Goal: Information Seeking & Learning: Learn about a topic

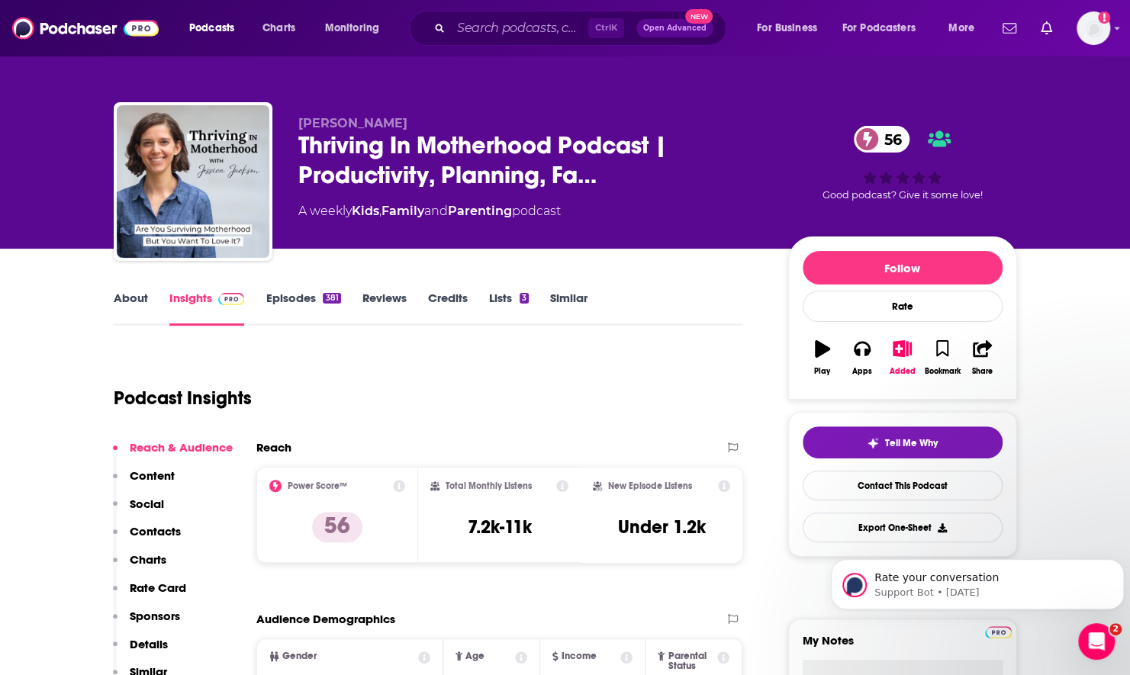
click at [275, 304] on link "Episodes 381" at bounding box center [302, 308] width 75 height 35
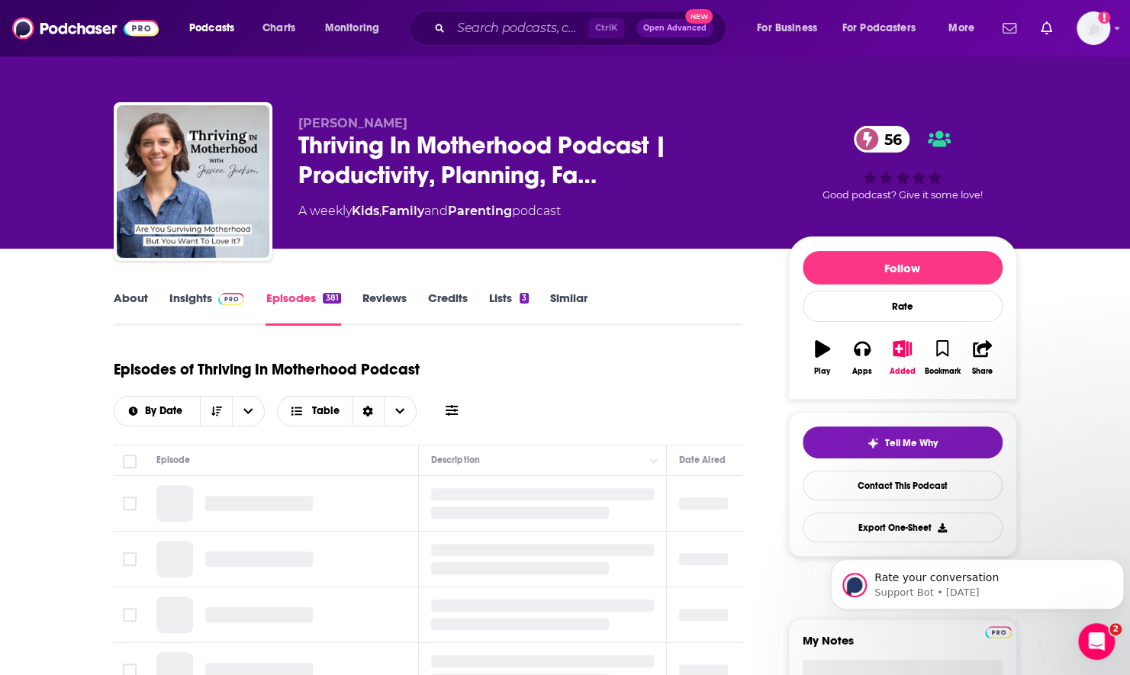
click at [449, 407] on icon at bounding box center [451, 410] width 12 height 11
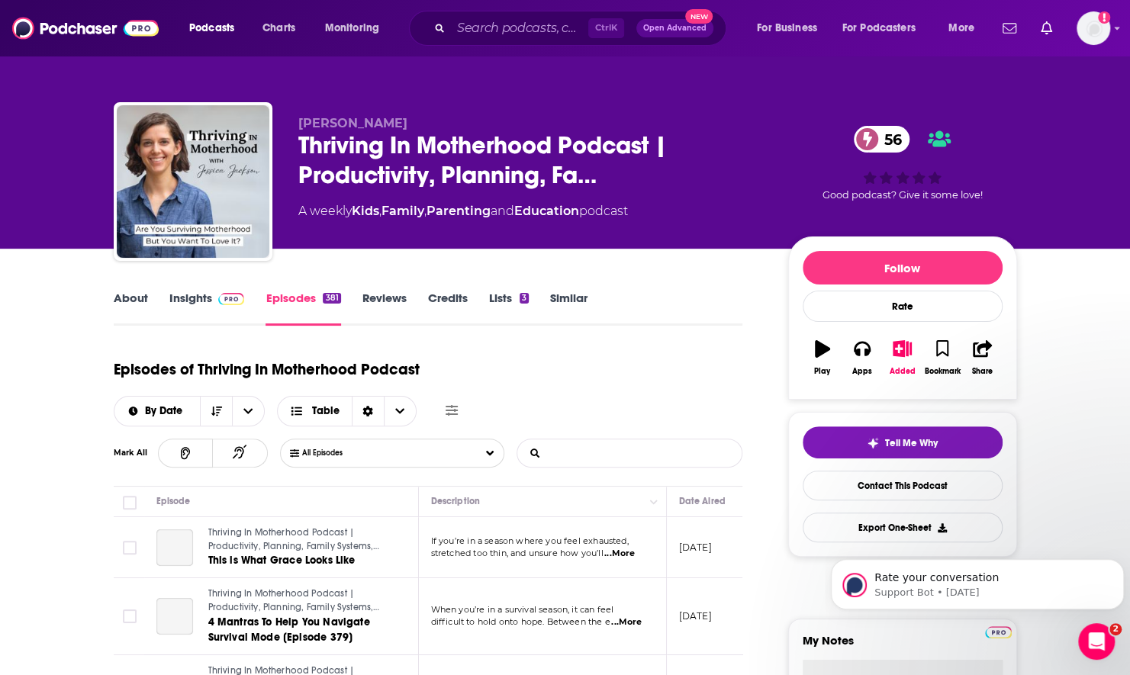
click at [577, 458] on input "List Search Input" at bounding box center [596, 452] width 159 height 27
type input "h"
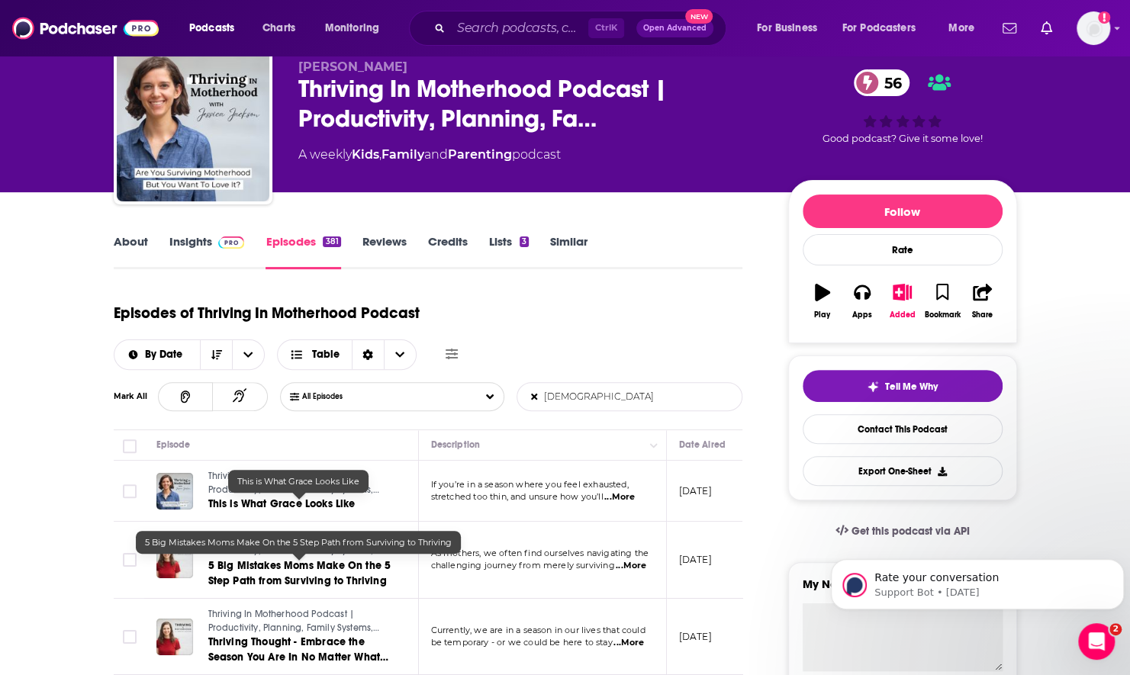
scroll to position [76, 0]
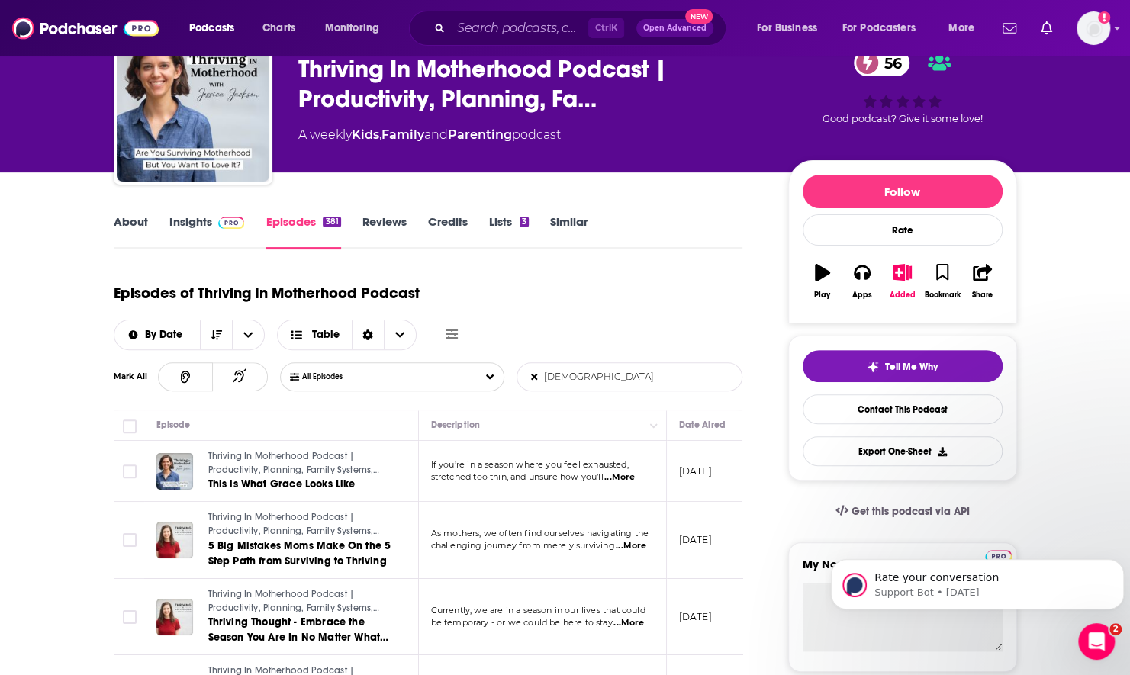
click at [622, 478] on span "...More" at bounding box center [619, 477] width 31 height 12
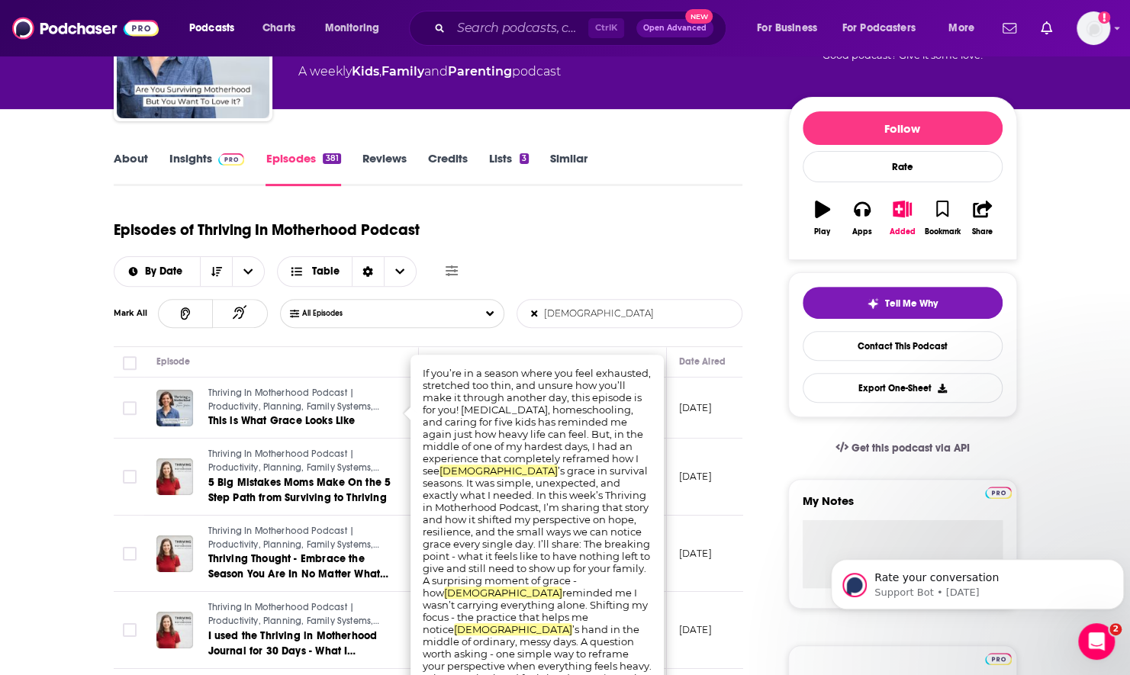
scroll to position [229, 0]
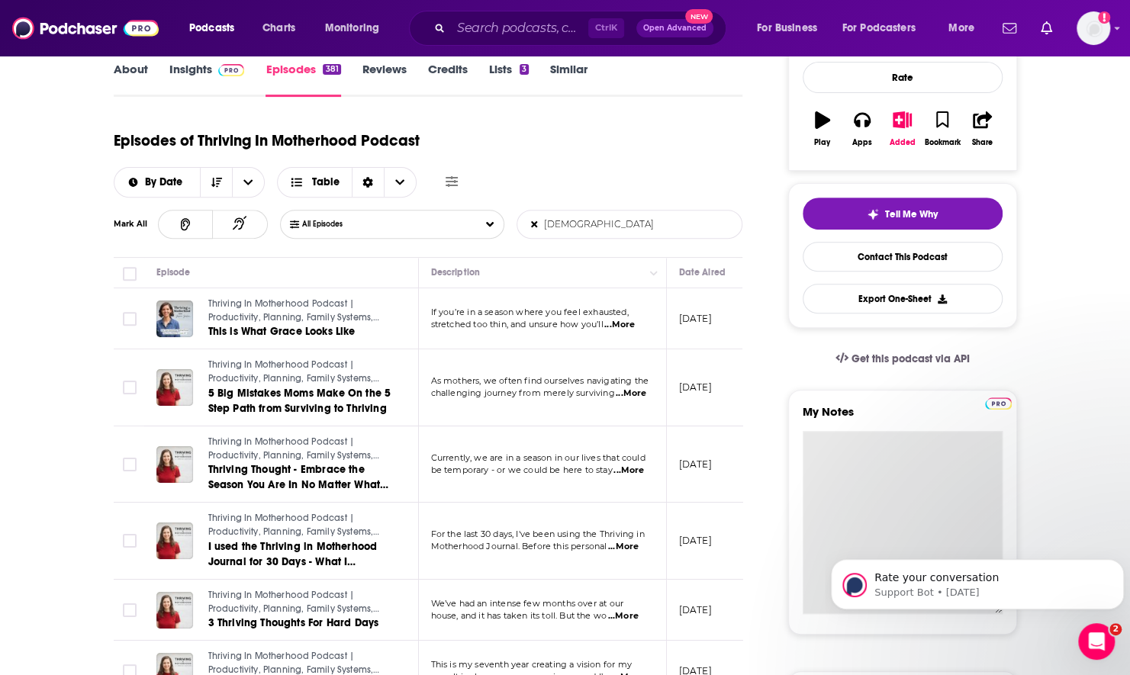
click at [811, 464] on textarea "My Notes" at bounding box center [902, 522] width 200 height 183
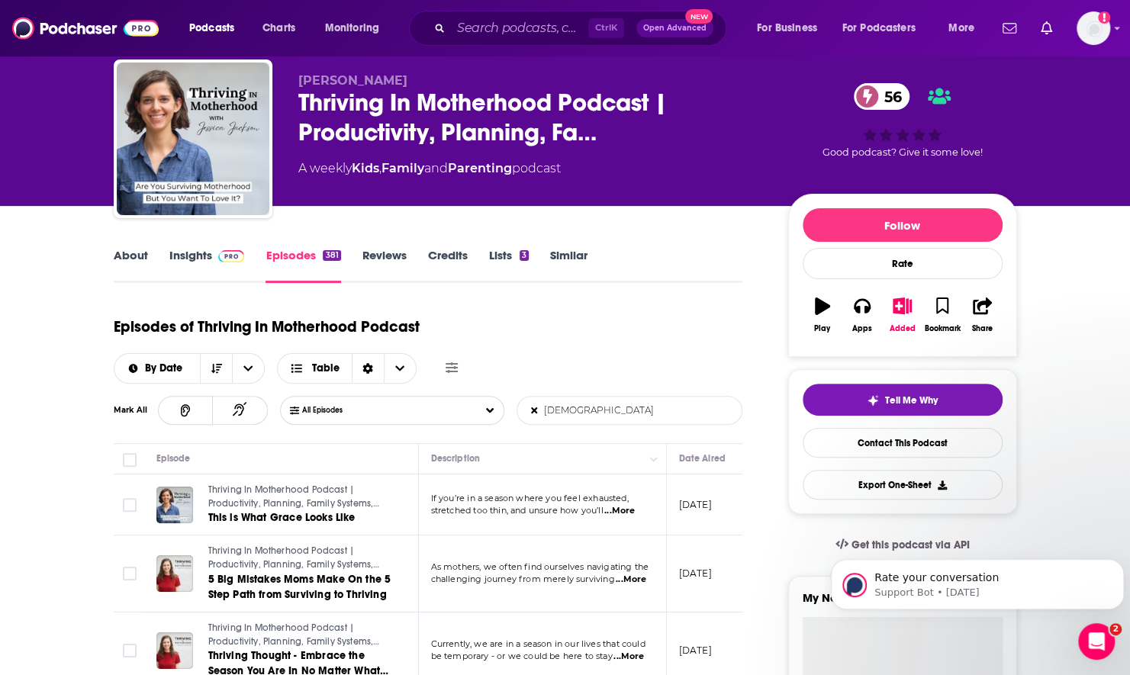
scroll to position [76, 0]
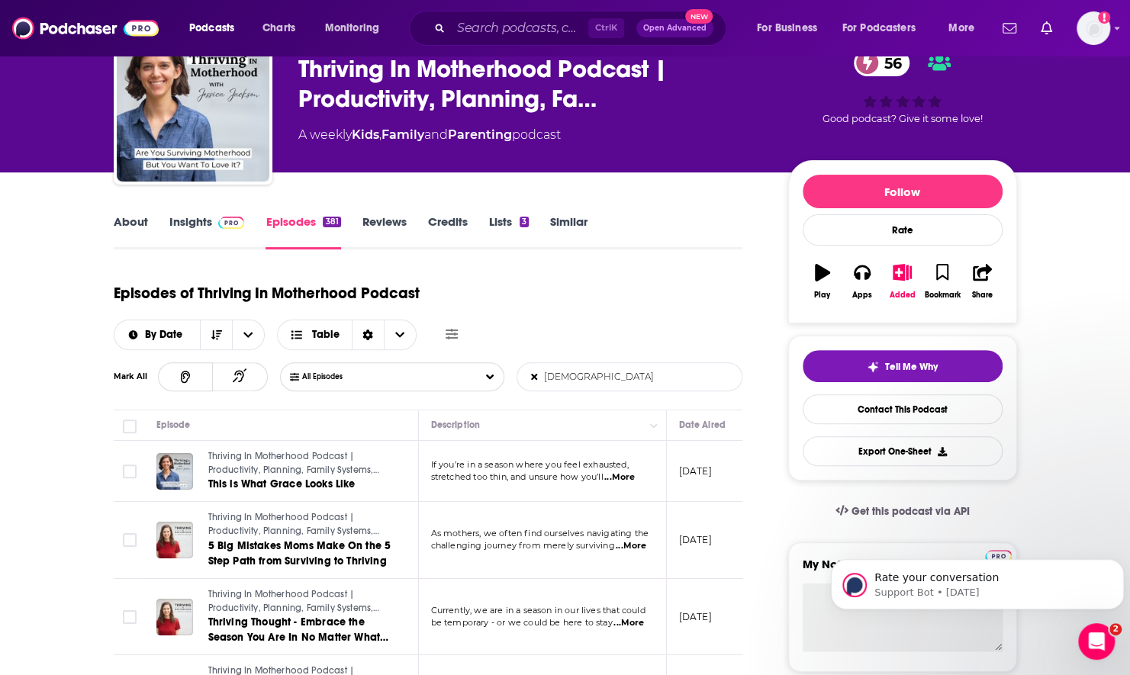
click at [600, 378] on input "[DEMOGRAPHIC_DATA]" at bounding box center [596, 376] width 159 height 27
type input "g"
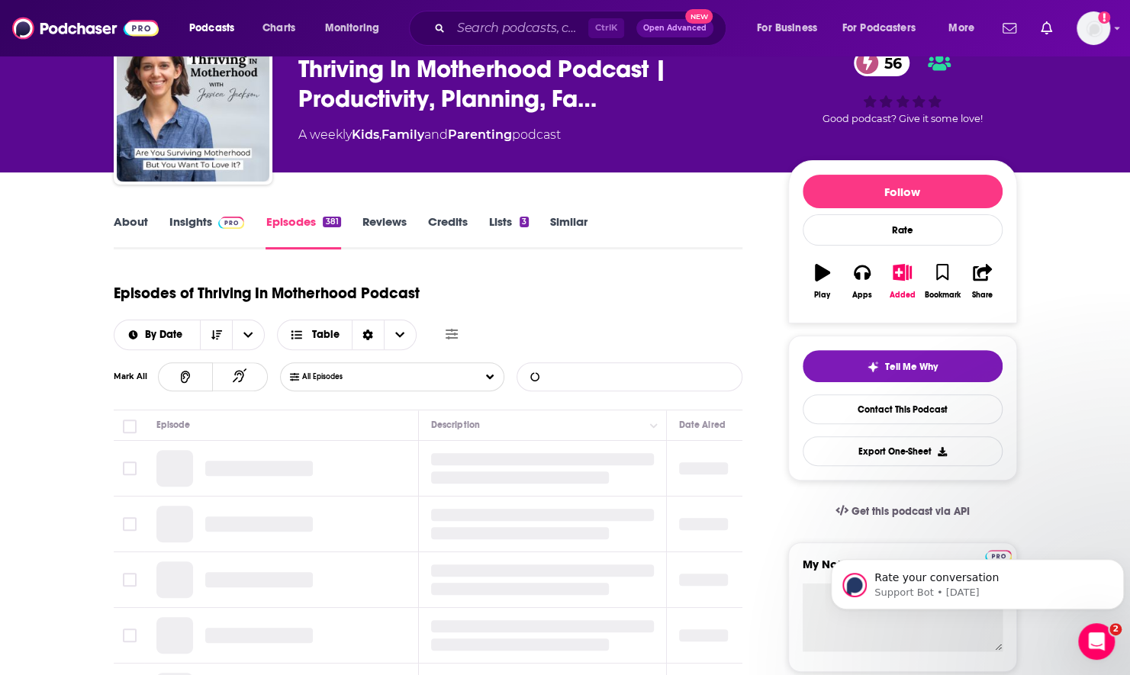
type input "g"
type input "homeschool"
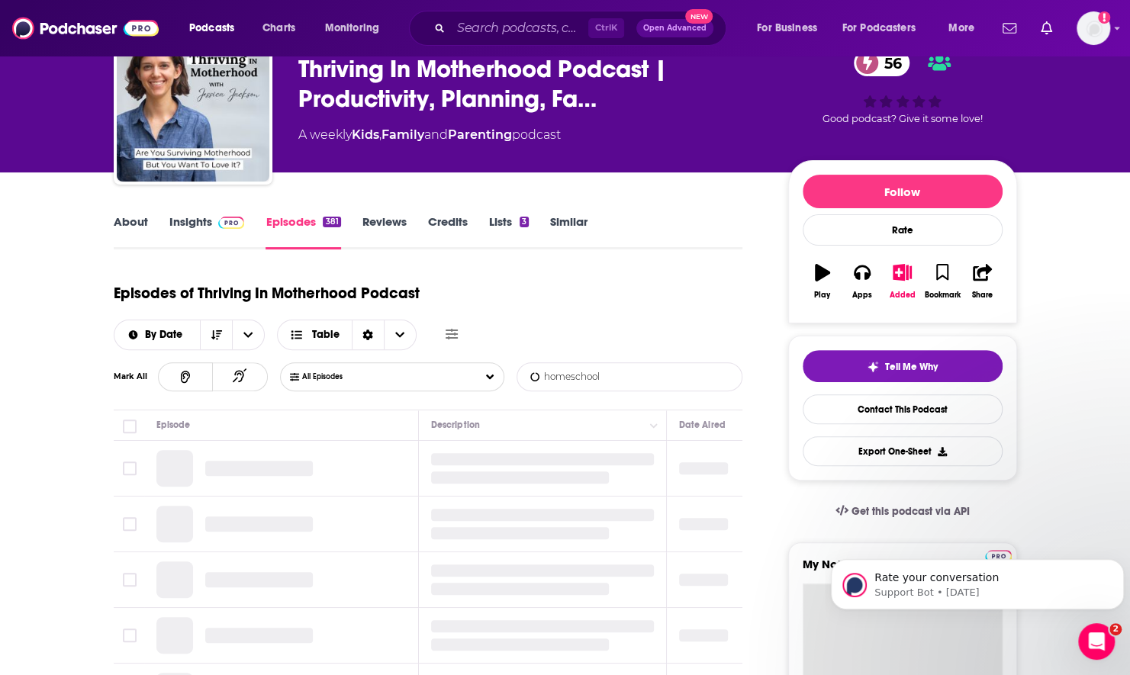
click at [815, 613] on textarea "My Notes" at bounding box center [902, 674] width 200 height 183
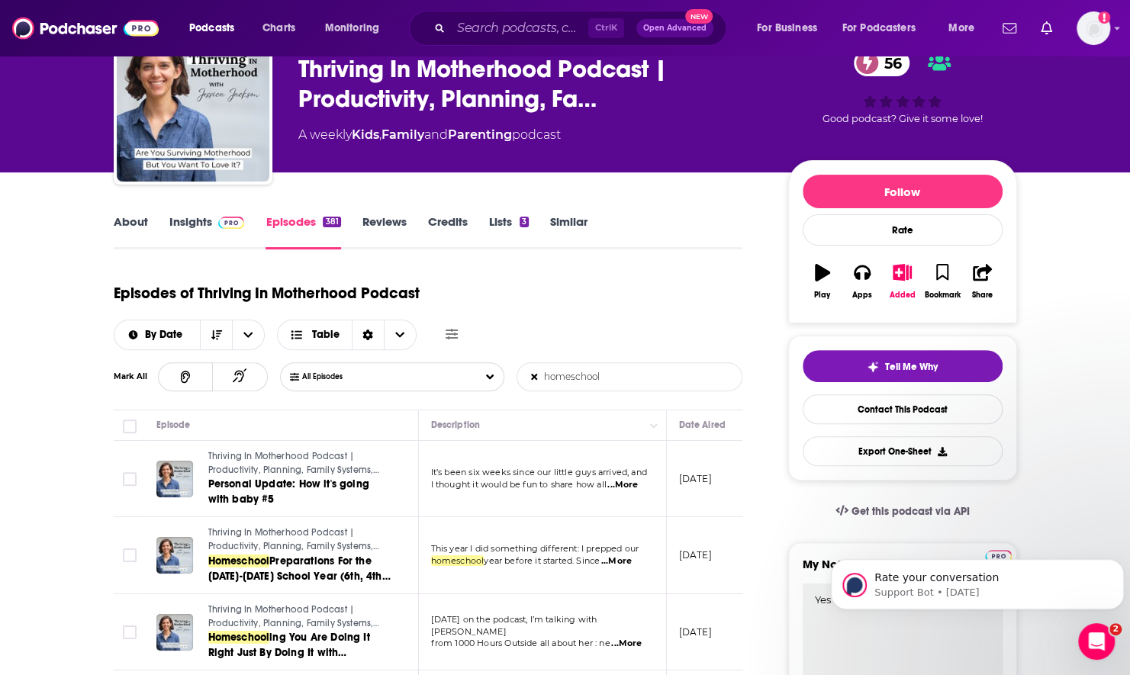
type textarea "Yes religion"
click at [903, 270] on icon "button" at bounding box center [901, 272] width 19 height 17
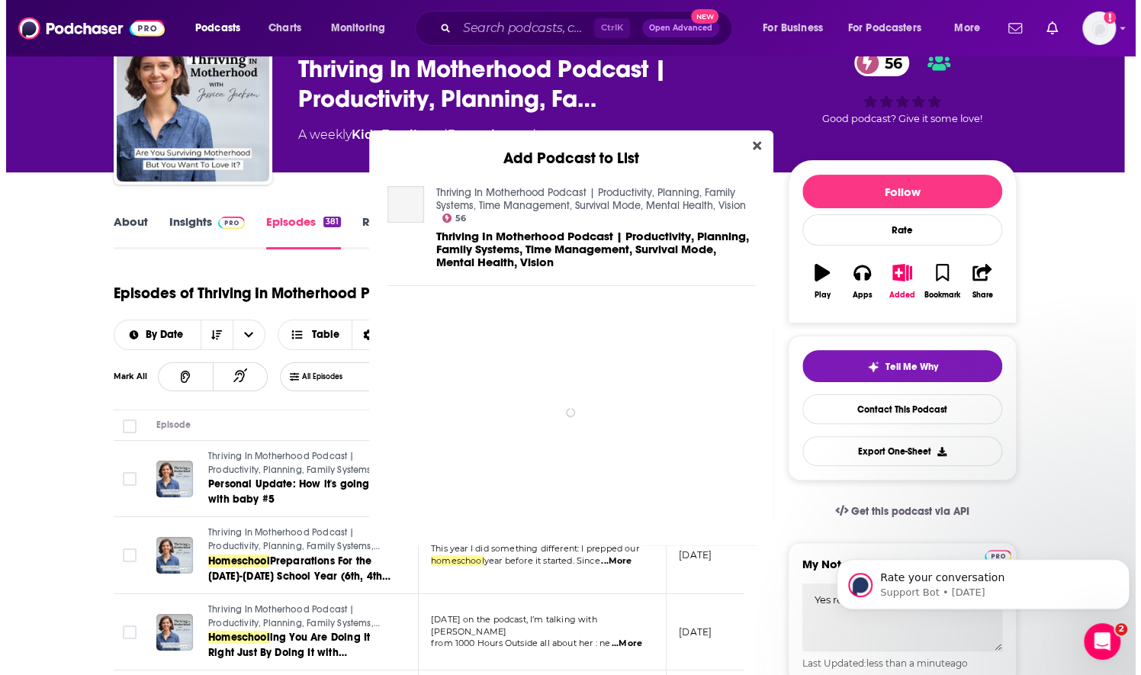
scroll to position [0, 0]
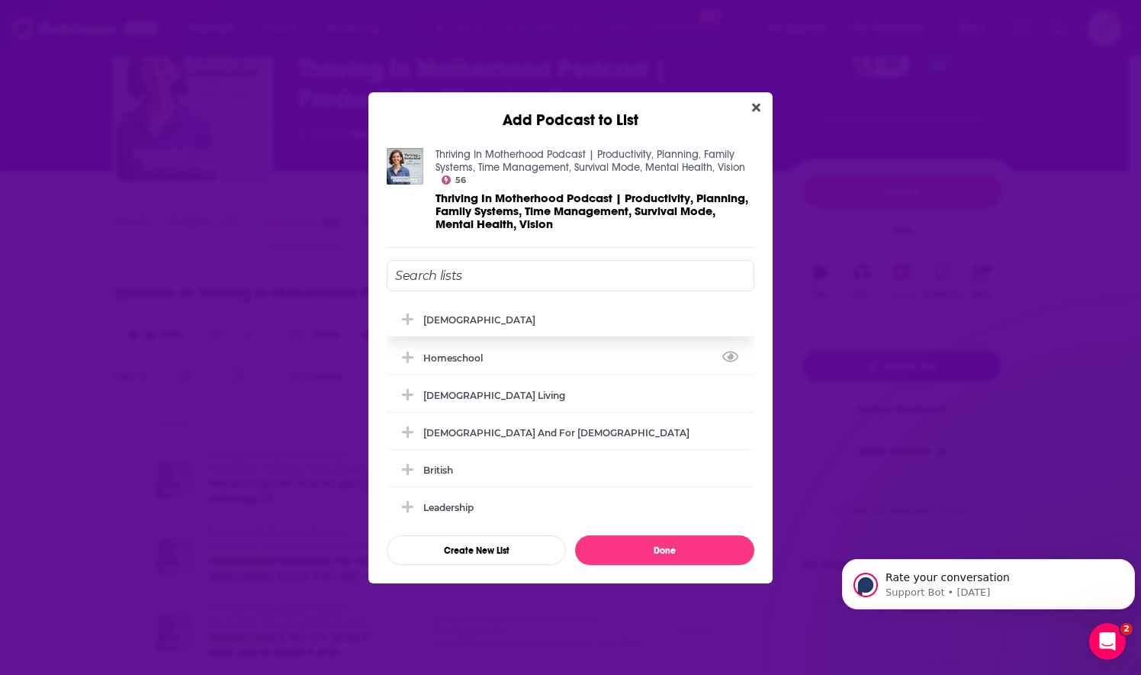
drag, startPoint x: 412, startPoint y: 358, endPoint x: 435, endPoint y: 329, distance: 36.9
click at [412, 358] on icon "Add Podcast To List" at bounding box center [407, 358] width 11 height 14
click at [476, 278] on input "Add Podcast To List" at bounding box center [571, 275] width 368 height 31
type input "paren"
click at [757, 107] on icon "Close" at bounding box center [756, 107] width 8 height 8
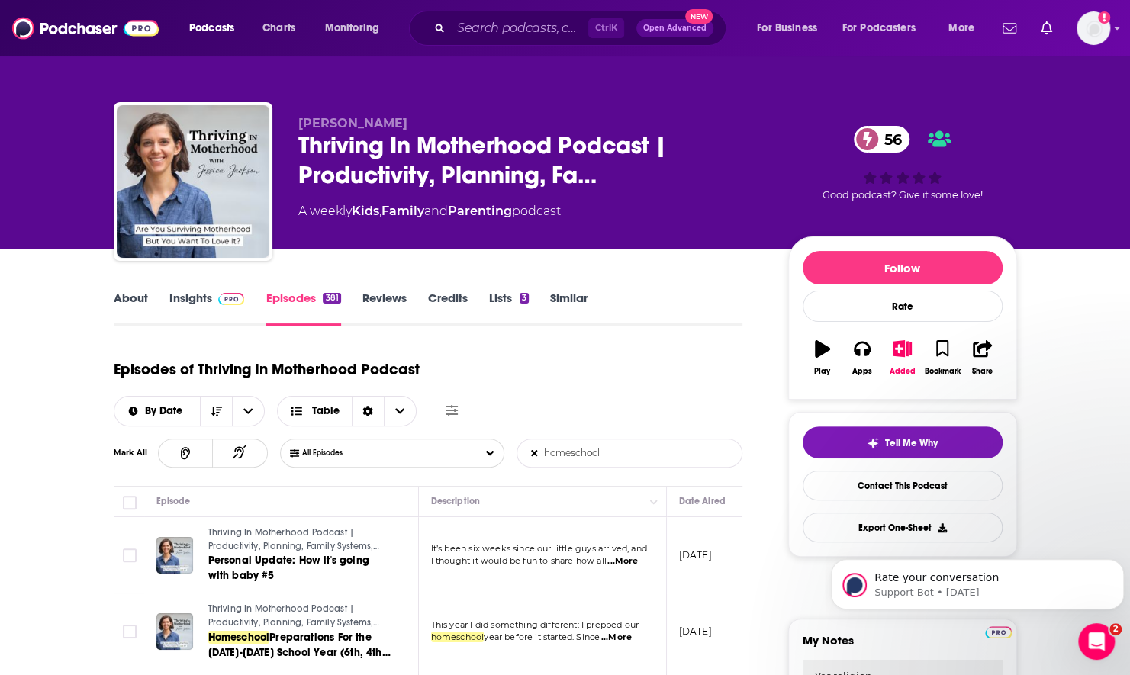
click at [209, 291] on link "Insights" at bounding box center [207, 308] width 76 height 35
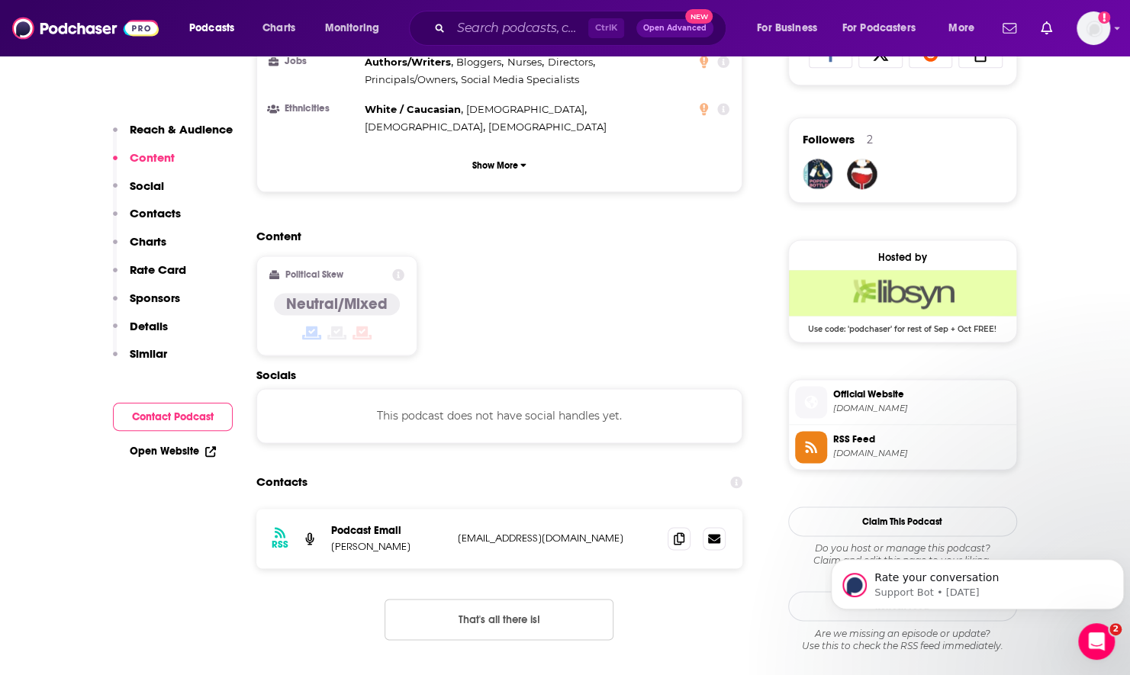
scroll to position [1068, 0]
click at [680, 525] on span at bounding box center [678, 536] width 23 height 23
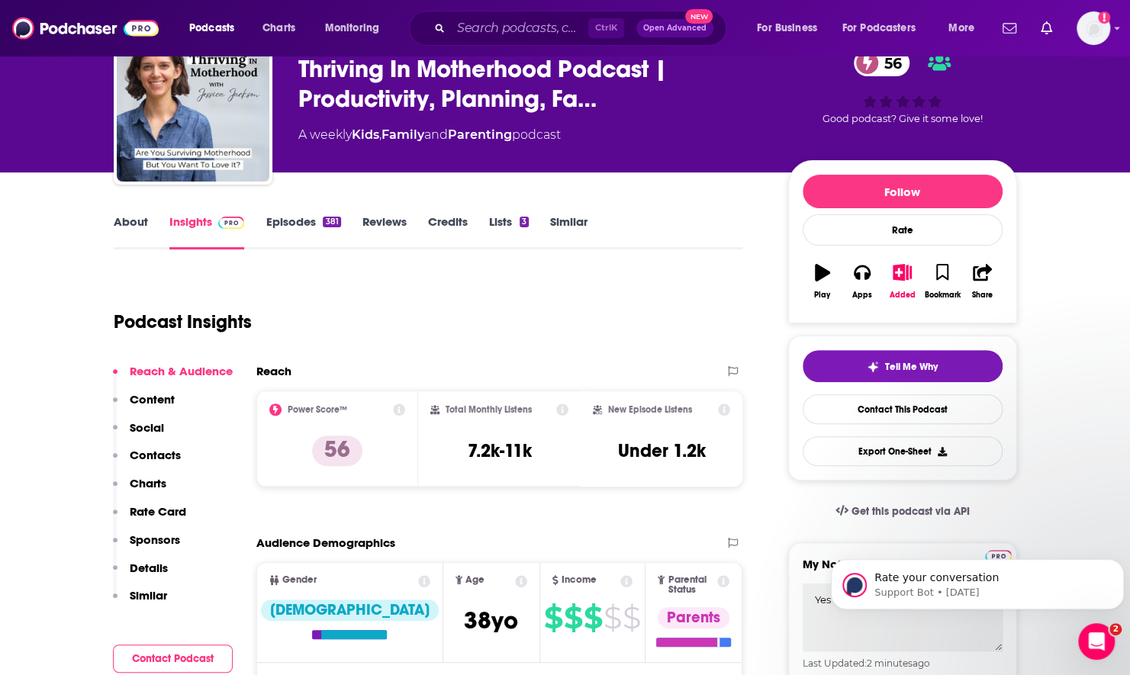
scroll to position [0, 0]
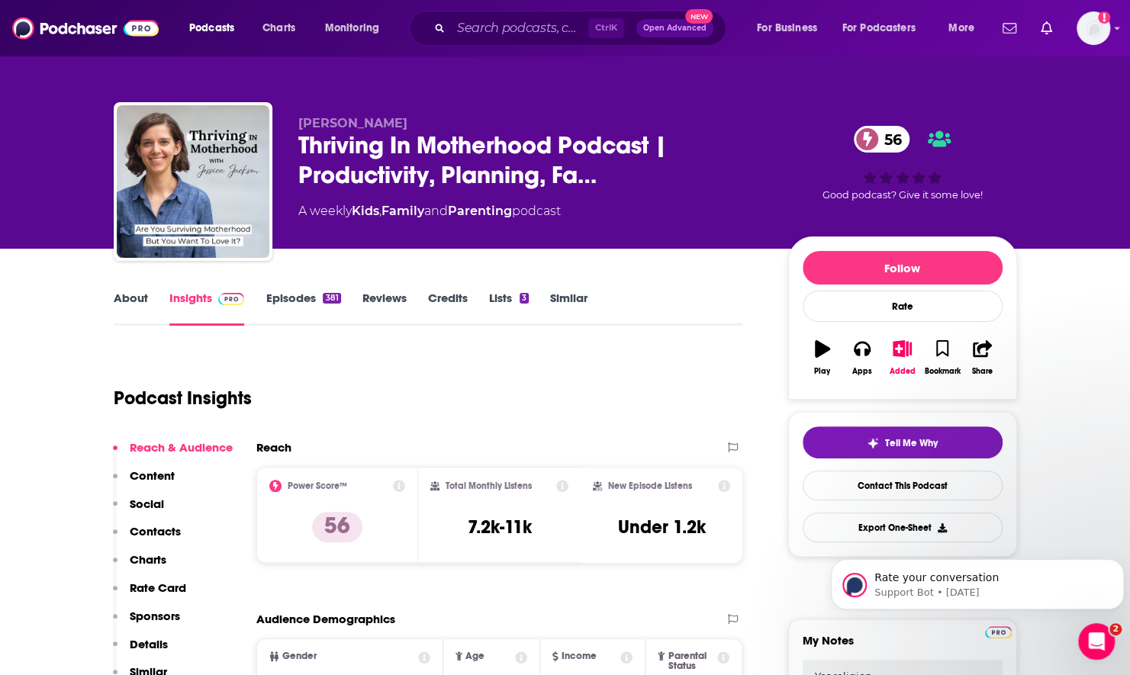
click at [133, 304] on link "About" at bounding box center [131, 308] width 34 height 35
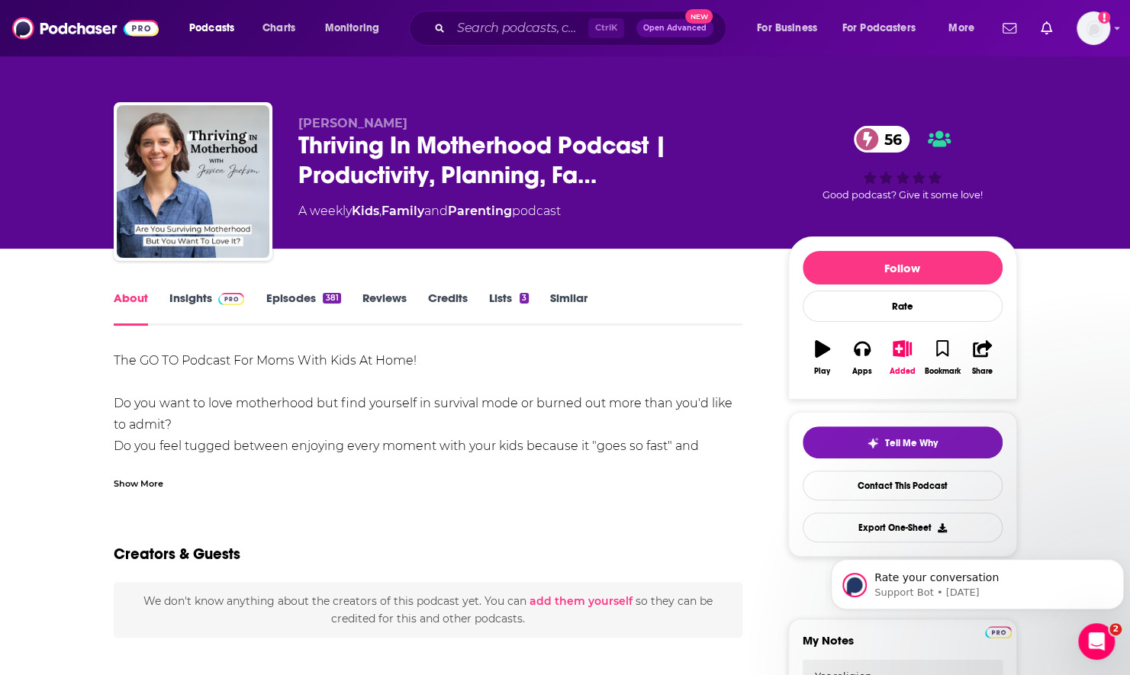
click at [308, 304] on link "Episodes 381" at bounding box center [302, 308] width 75 height 35
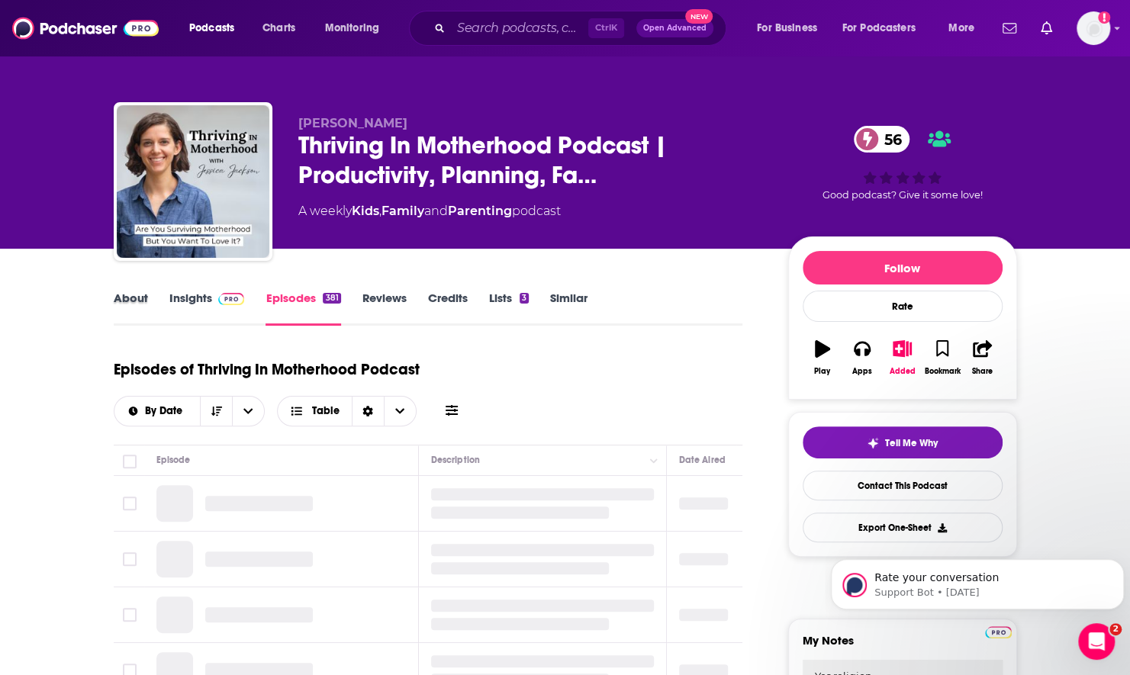
click at [149, 300] on div "About" at bounding box center [142, 308] width 56 height 35
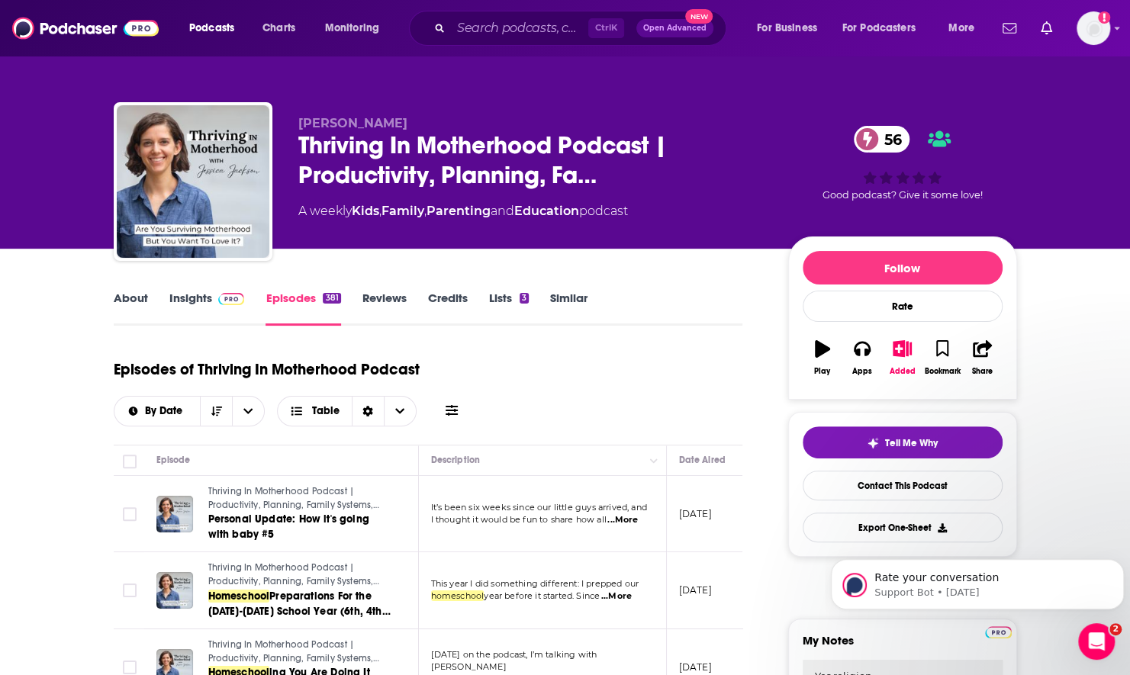
click at [137, 300] on link "About" at bounding box center [131, 308] width 34 height 35
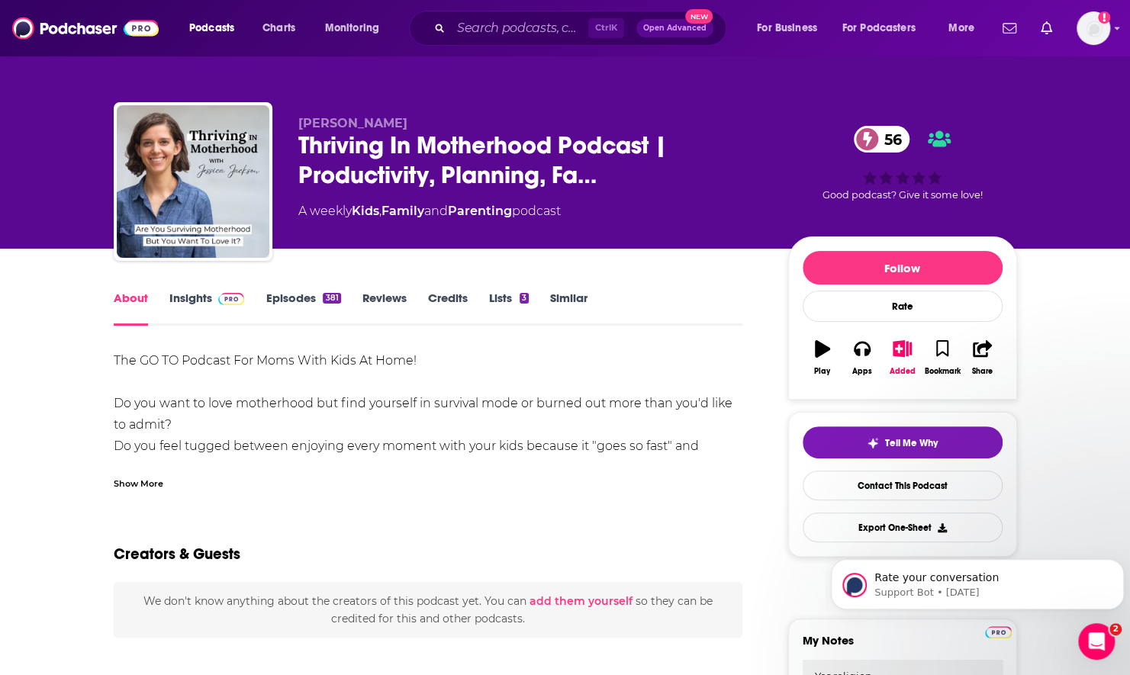
click at [201, 299] on link "Insights" at bounding box center [207, 308] width 76 height 35
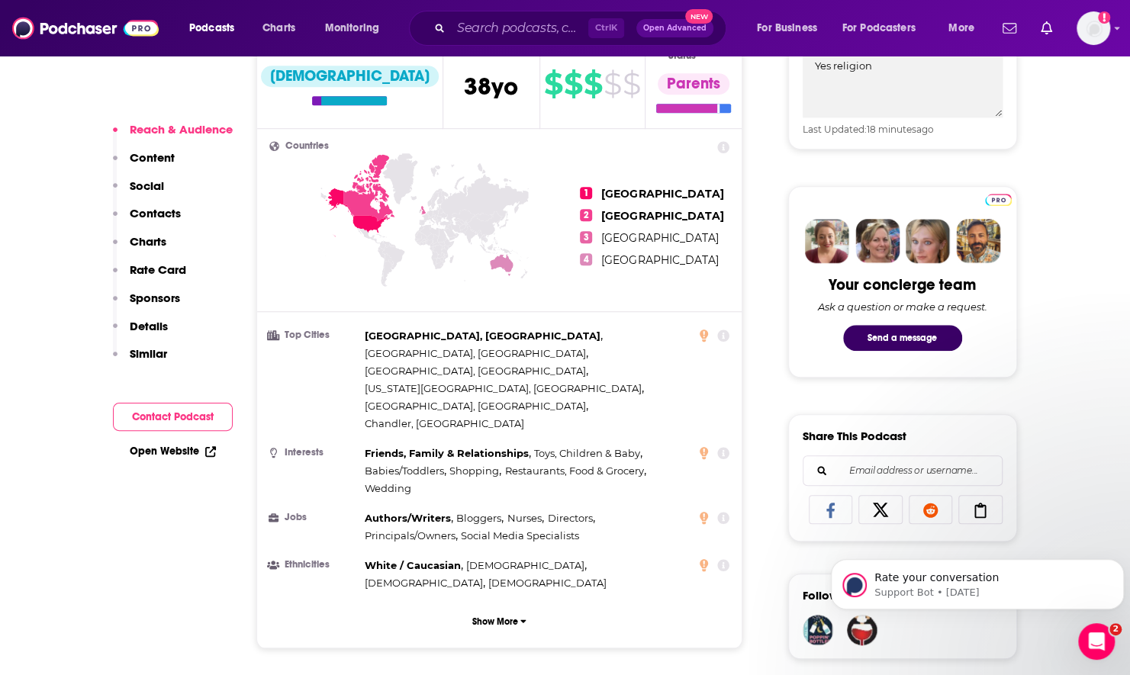
scroll to position [1068, 0]
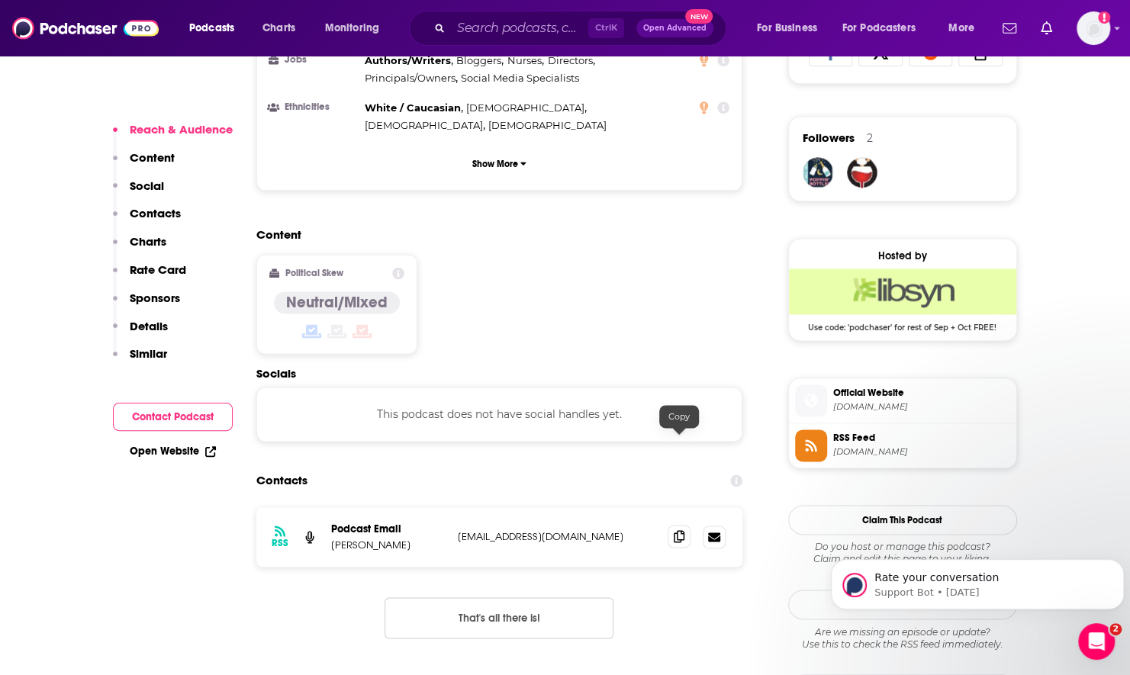
click at [674, 525] on span at bounding box center [678, 536] width 23 height 23
click at [675, 530] on icon at bounding box center [678, 536] width 11 height 12
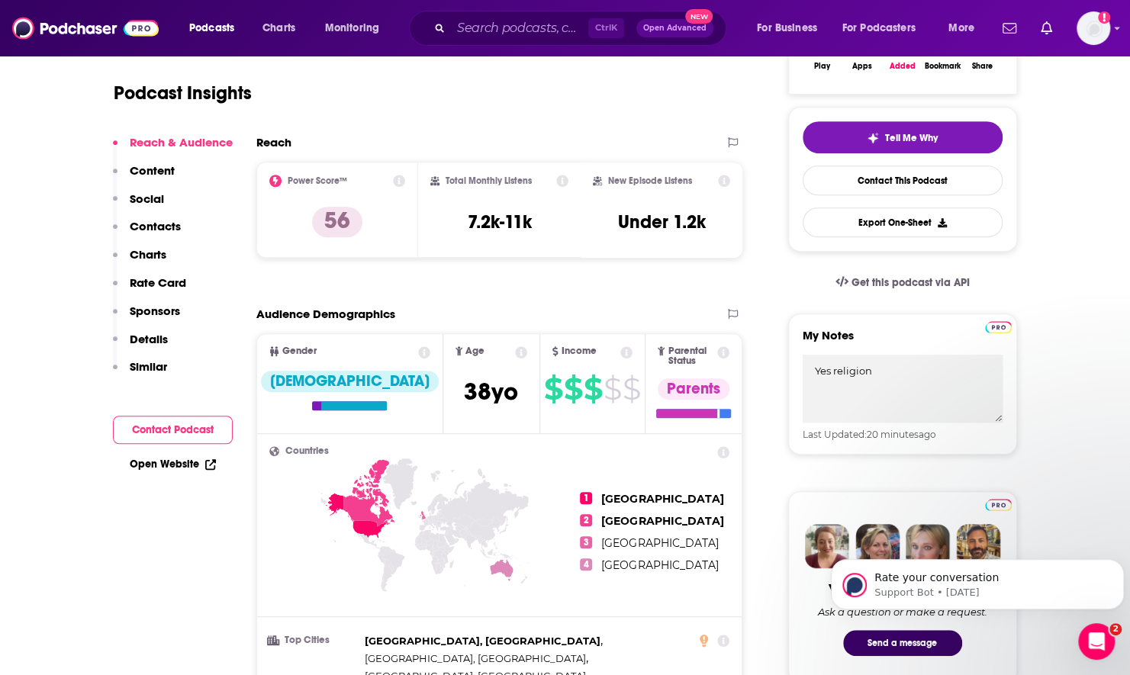
scroll to position [0, 0]
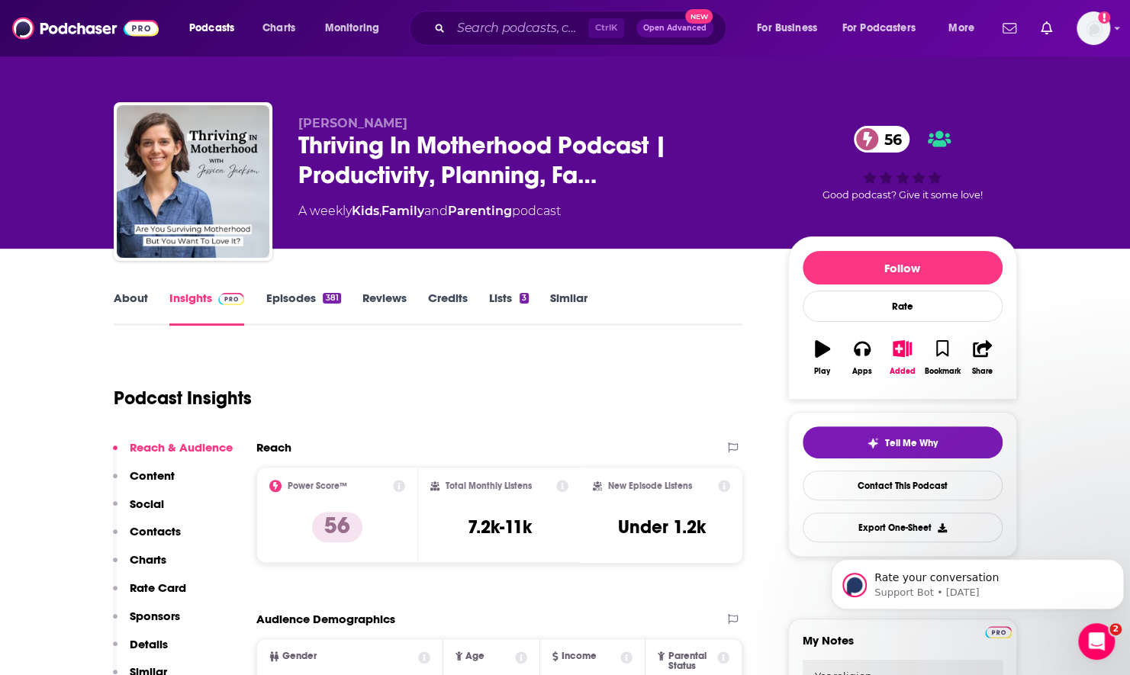
click at [130, 304] on link "About" at bounding box center [131, 308] width 34 height 35
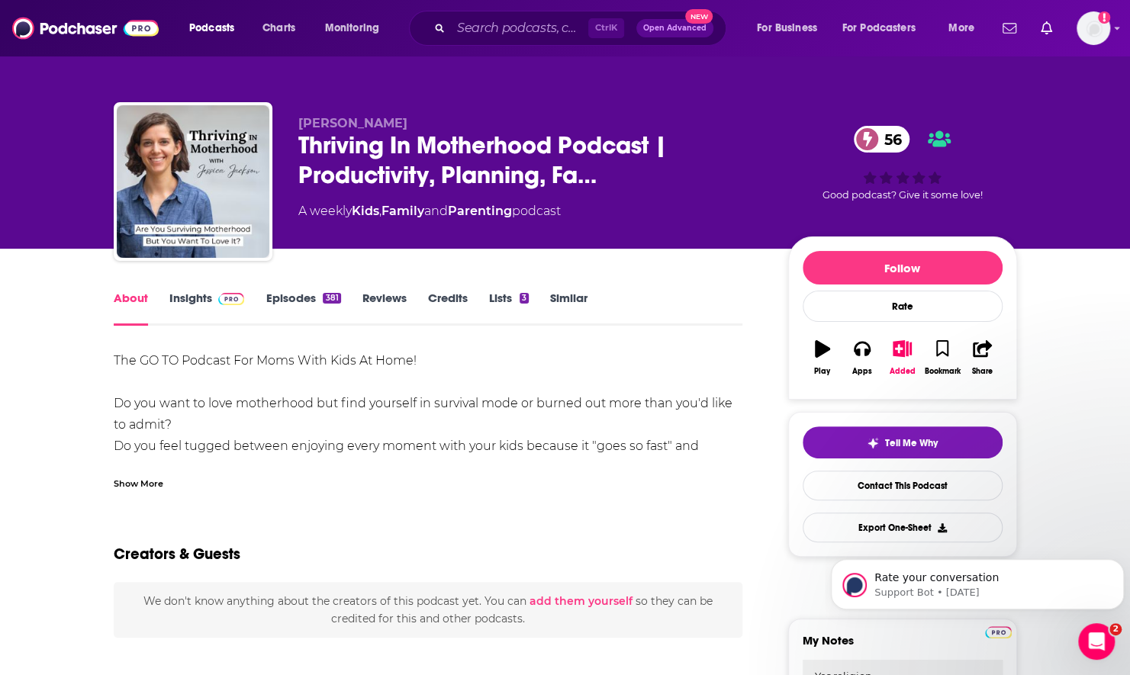
click at [297, 310] on link "Episodes 381" at bounding box center [302, 308] width 75 height 35
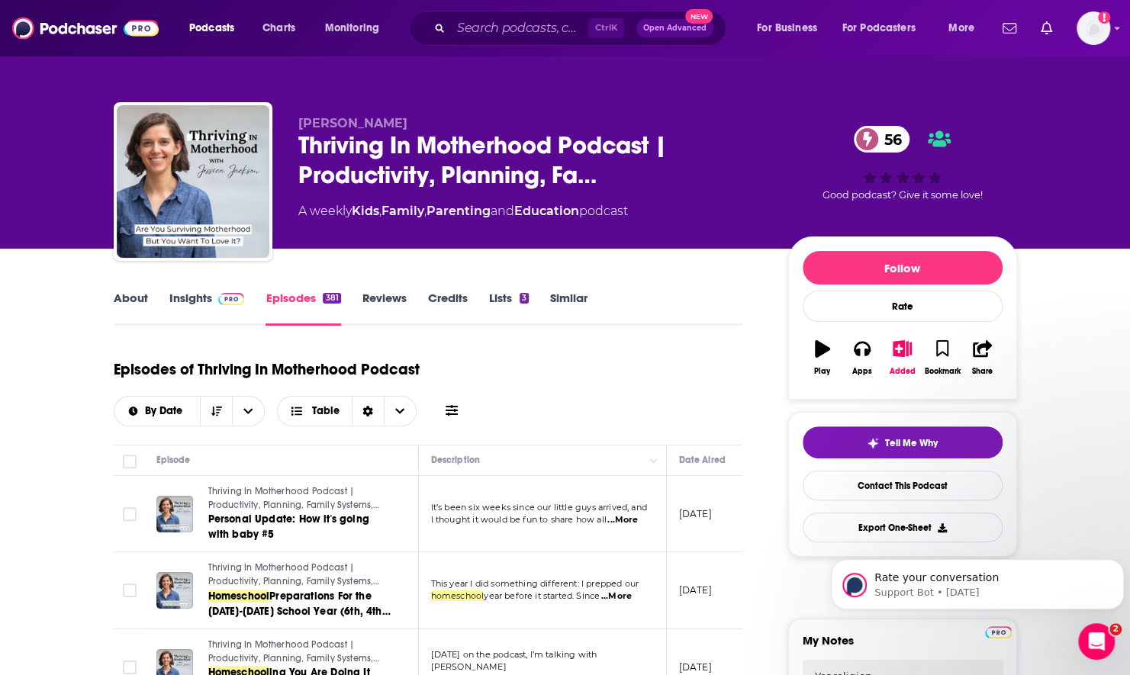
click at [454, 411] on icon at bounding box center [451, 410] width 12 height 12
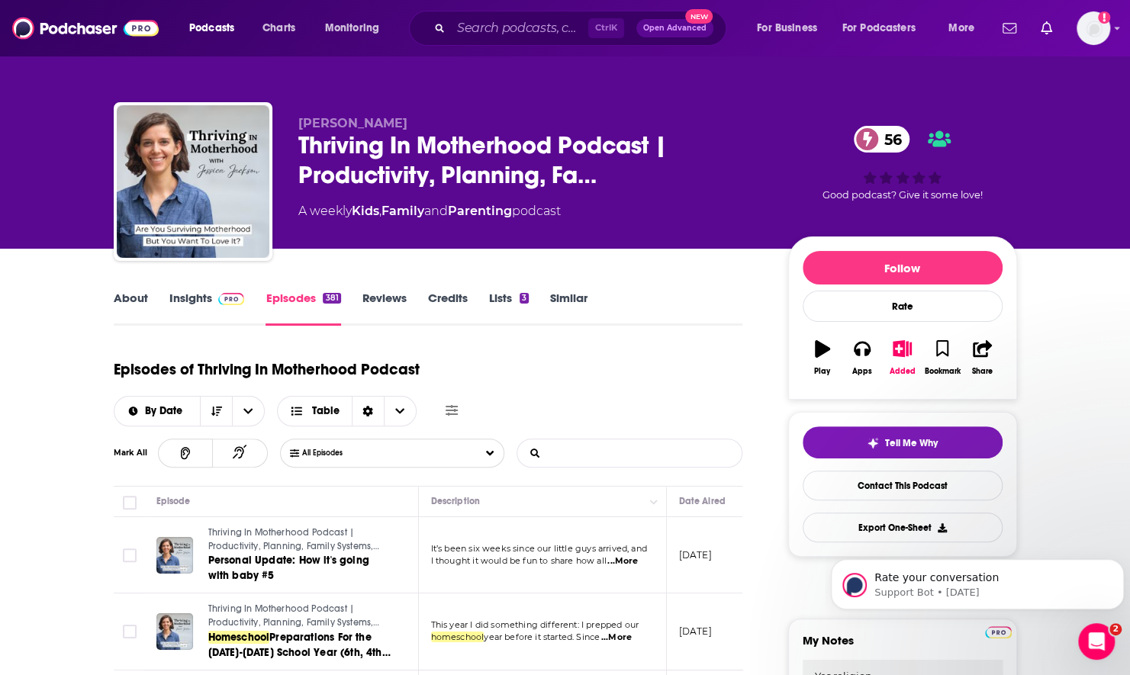
click at [613, 448] on input "List Search Input" at bounding box center [596, 452] width 159 height 27
type input "[DEMOGRAPHIC_DATA]"
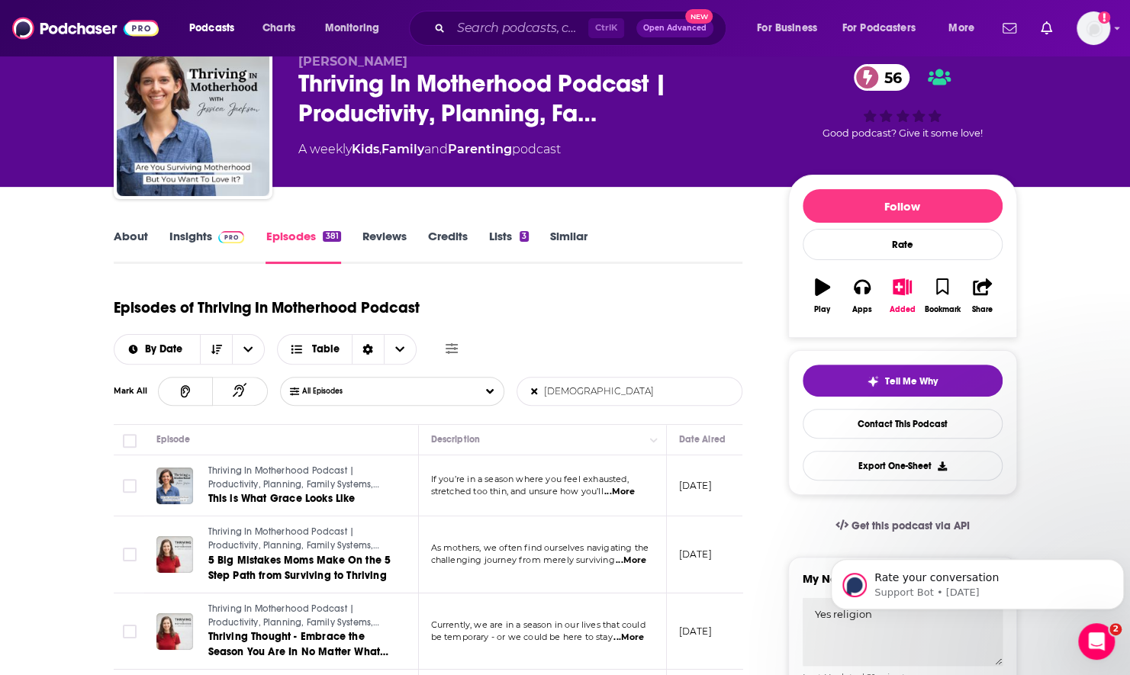
scroll to position [76, 0]
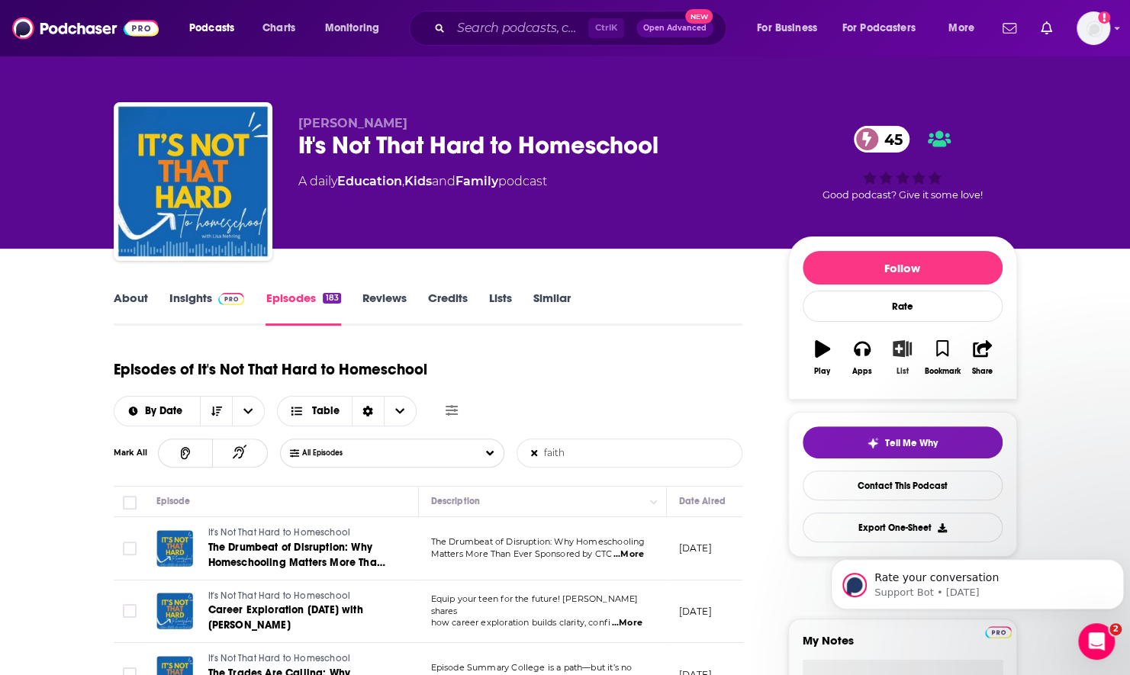
click at [901, 346] on icon "button" at bounding box center [901, 348] width 19 height 17
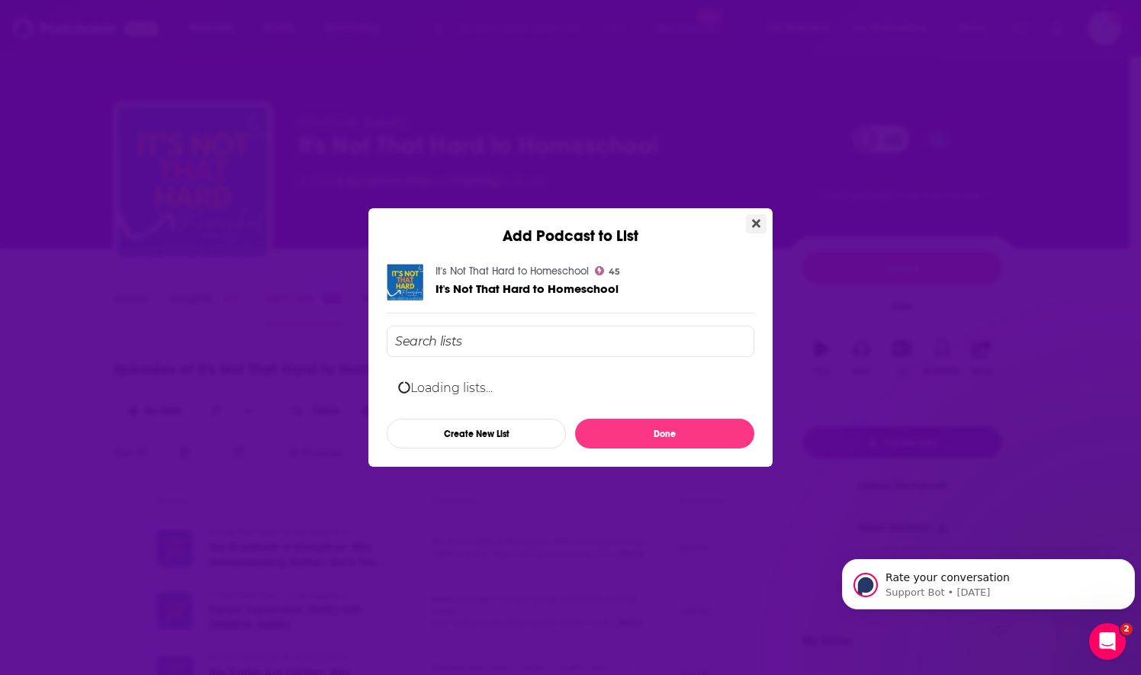
click at [756, 227] on icon "Close" at bounding box center [756, 223] width 8 height 12
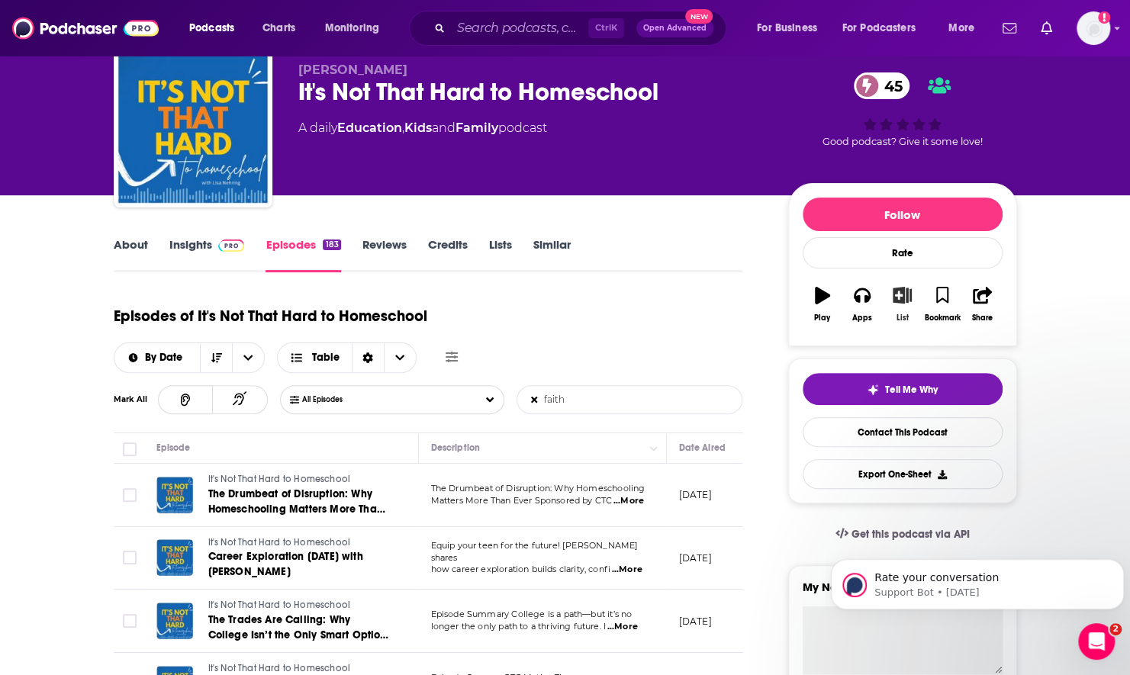
scroll to position [76, 0]
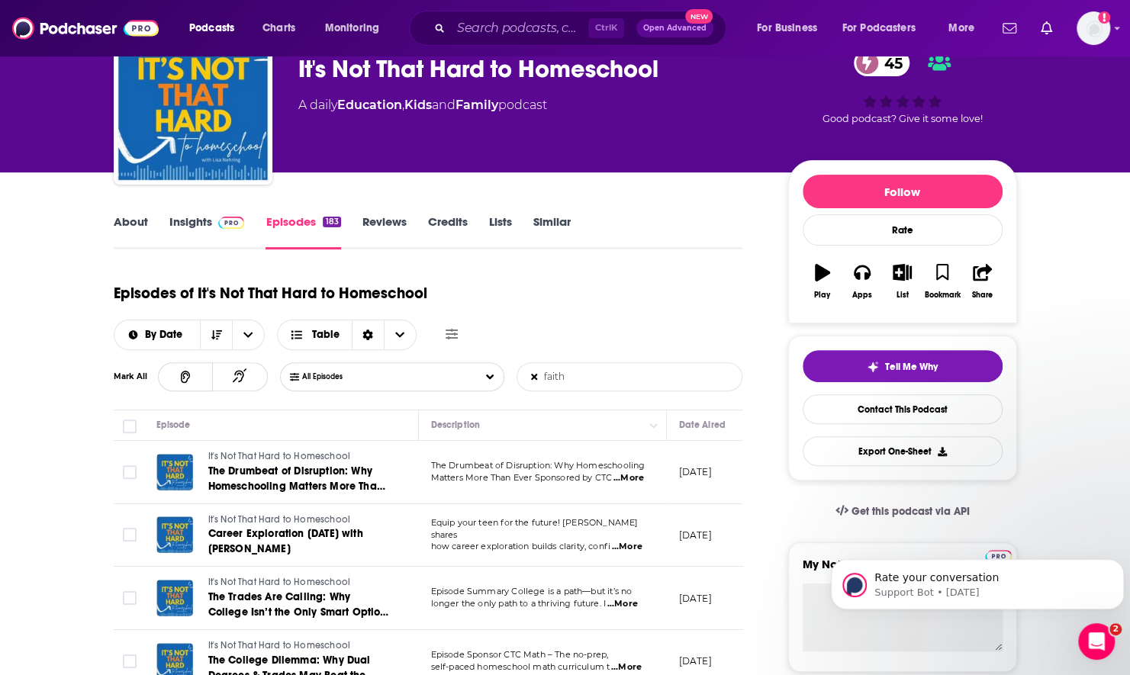
click at [593, 389] on input "faith" at bounding box center [596, 376] width 159 height 27
click at [589, 377] on input "faith" at bounding box center [596, 376] width 159 height 27
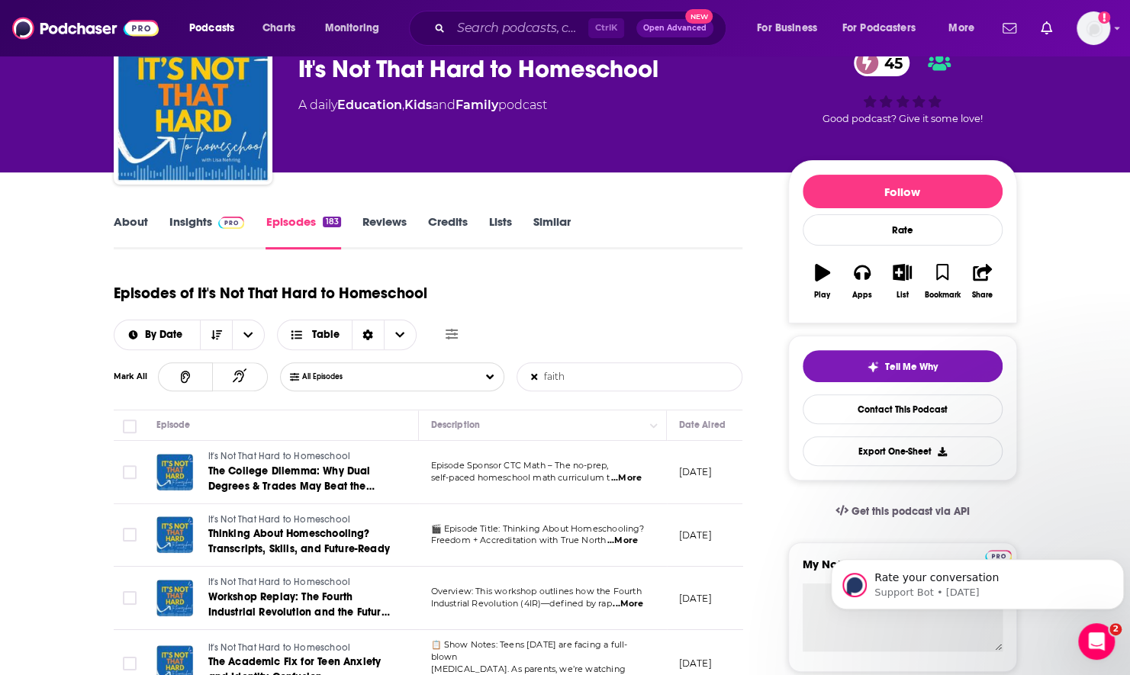
click at [624, 476] on span "...More" at bounding box center [626, 478] width 31 height 12
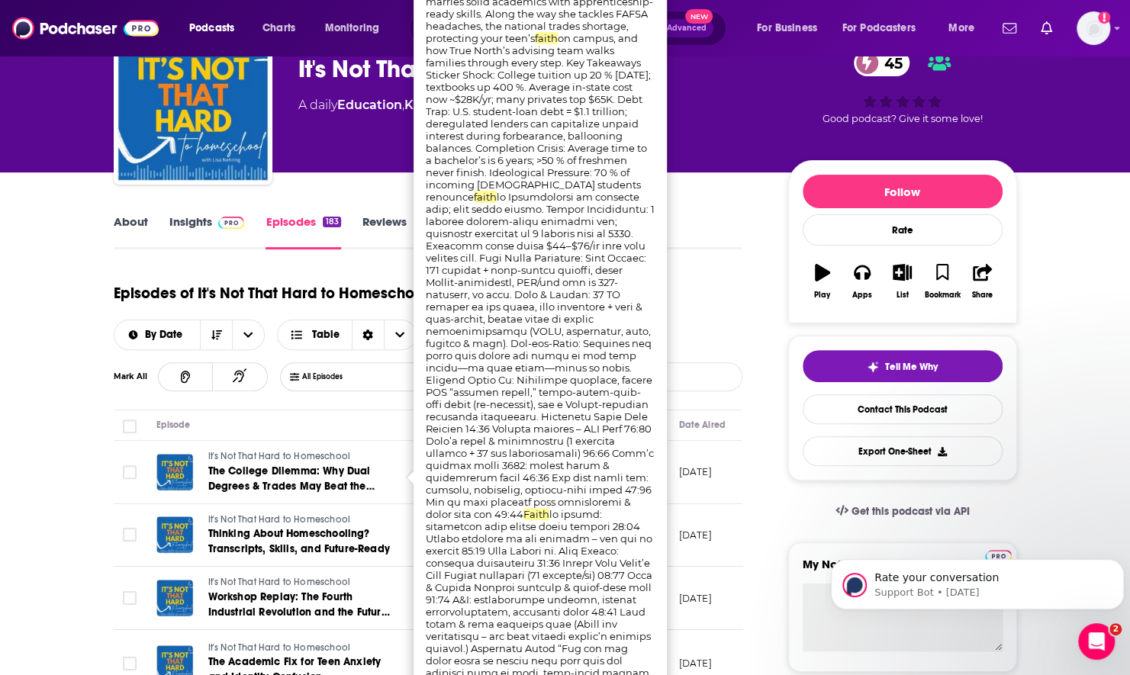
click at [716, 326] on div "Episodes of It's Not That Hard to Homeschool By Date Table" at bounding box center [428, 312] width 629 height 76
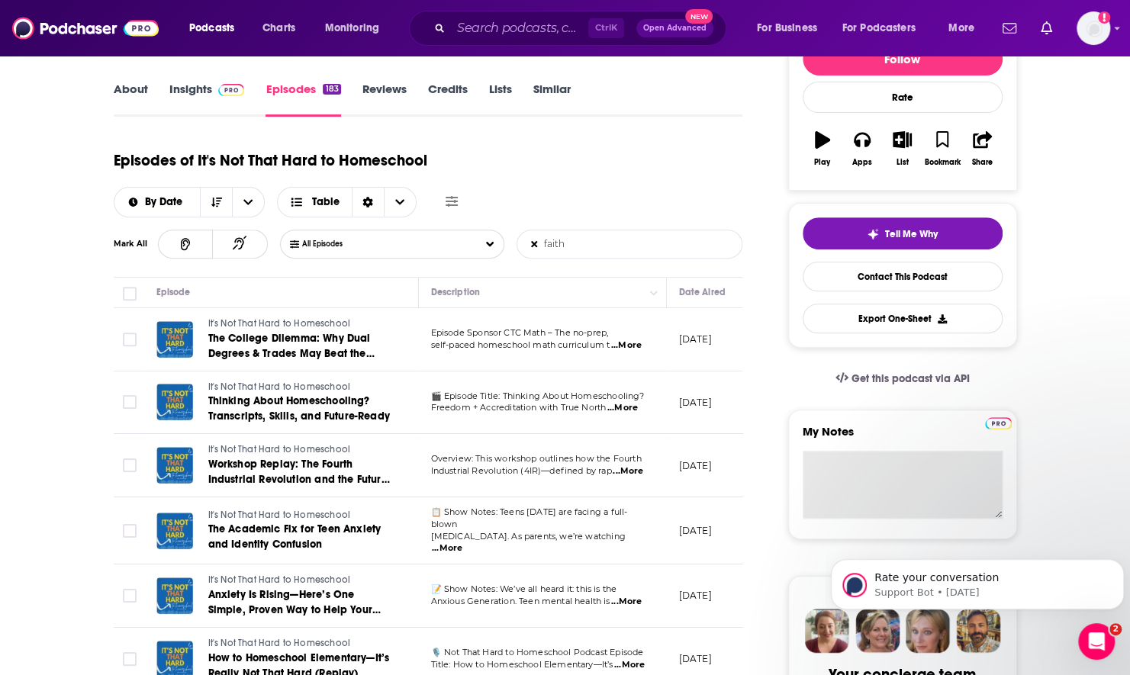
scroll to position [229, 0]
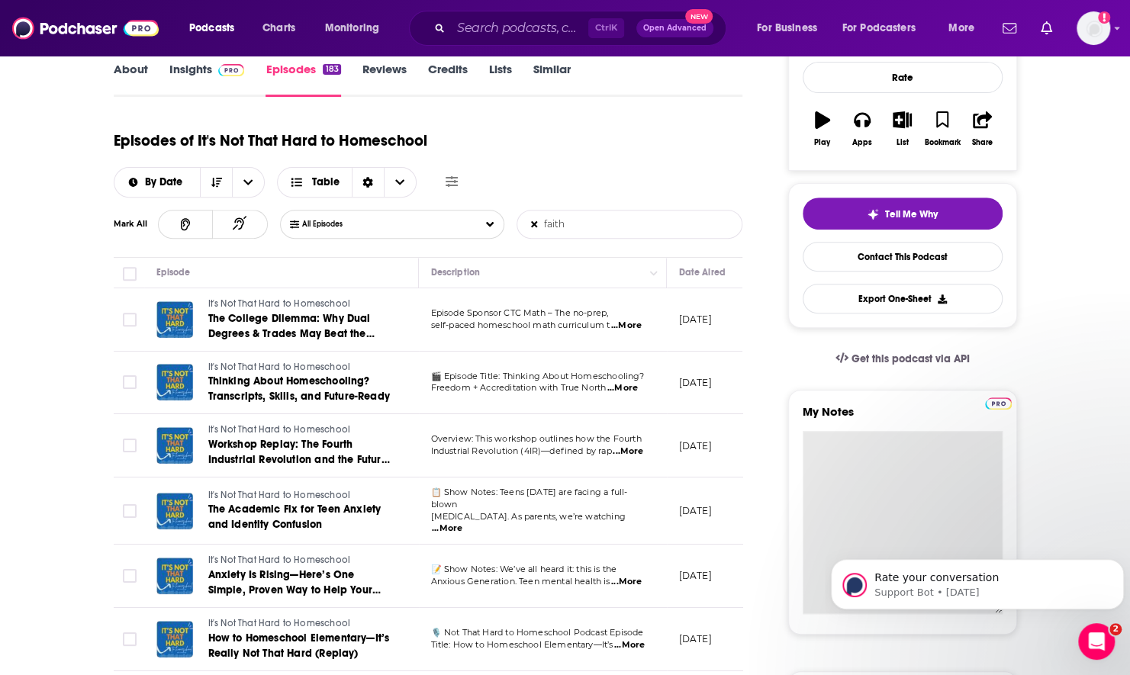
click at [842, 484] on textarea "My Notes" at bounding box center [902, 522] width 200 height 183
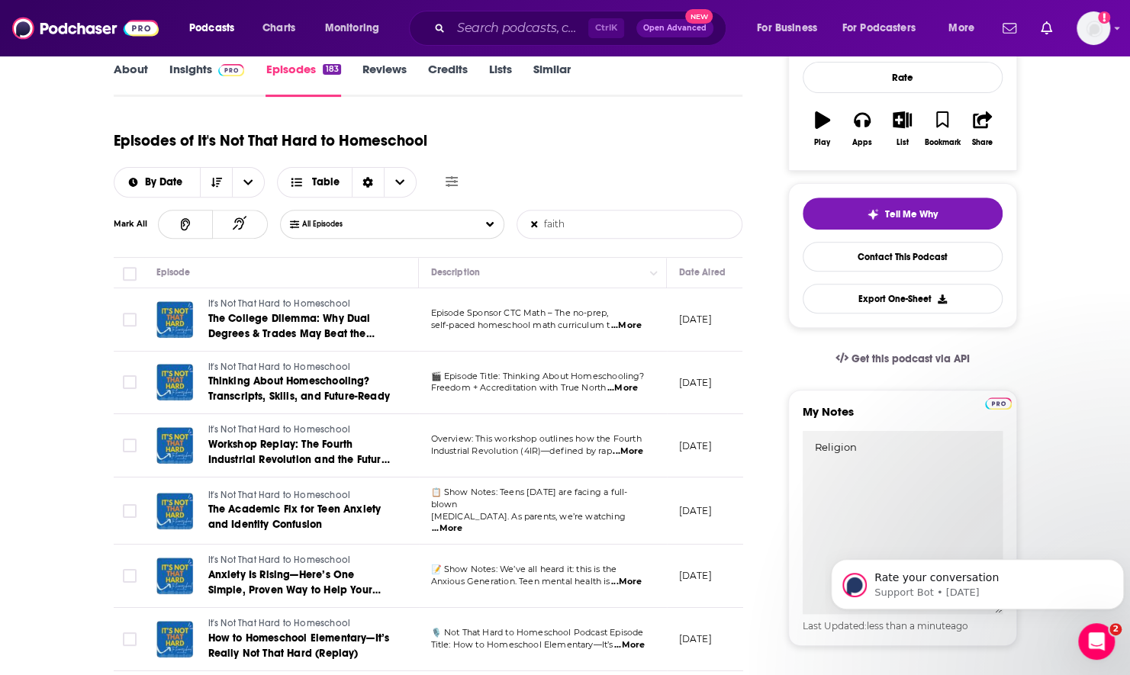
type textarea "Religion"
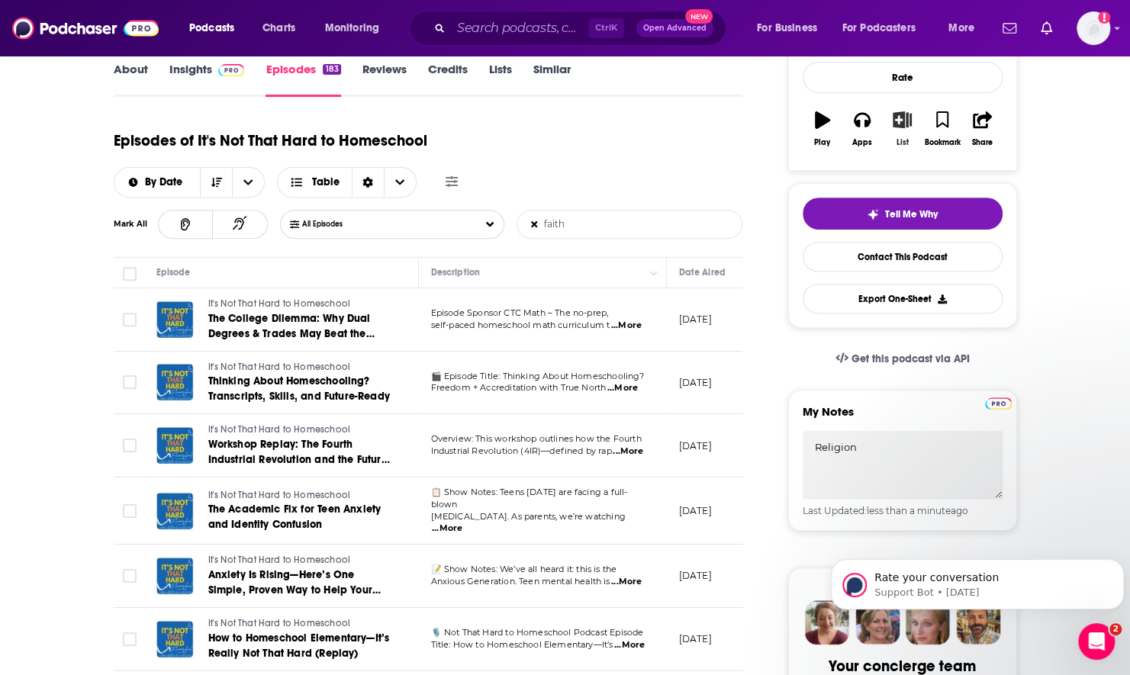
click at [899, 125] on icon "button" at bounding box center [901, 119] width 19 height 17
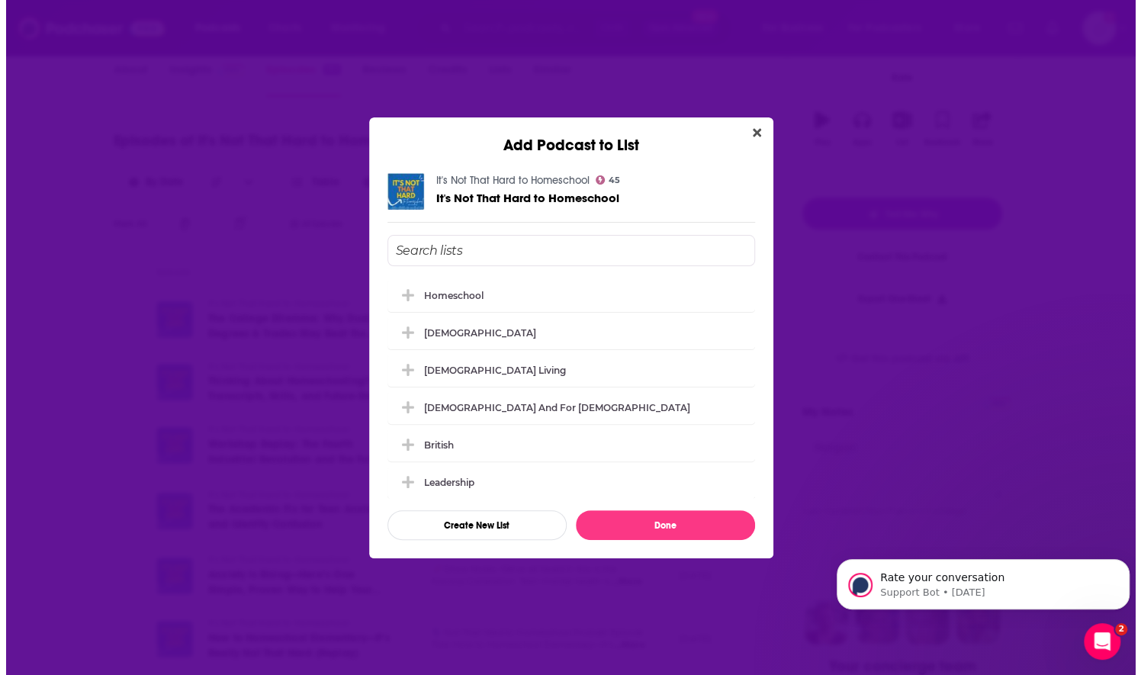
scroll to position [0, 0]
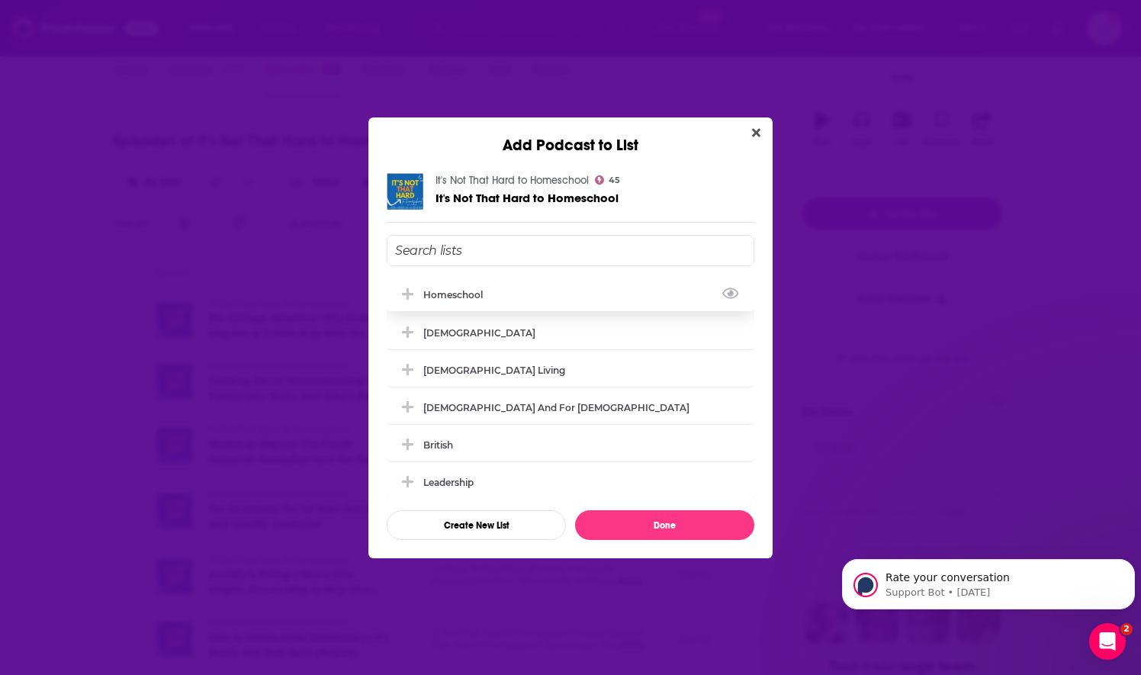
click at [430, 302] on div "Homeschool" at bounding box center [571, 295] width 368 height 34
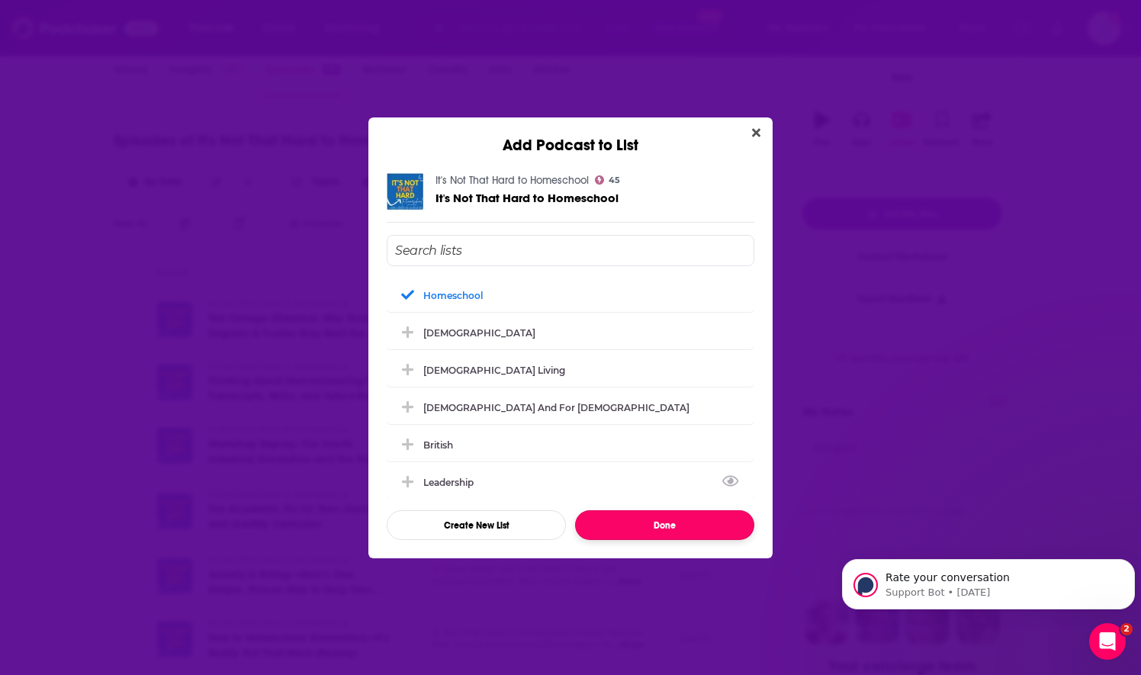
click at [642, 519] on button "Done" at bounding box center [664, 525] width 179 height 30
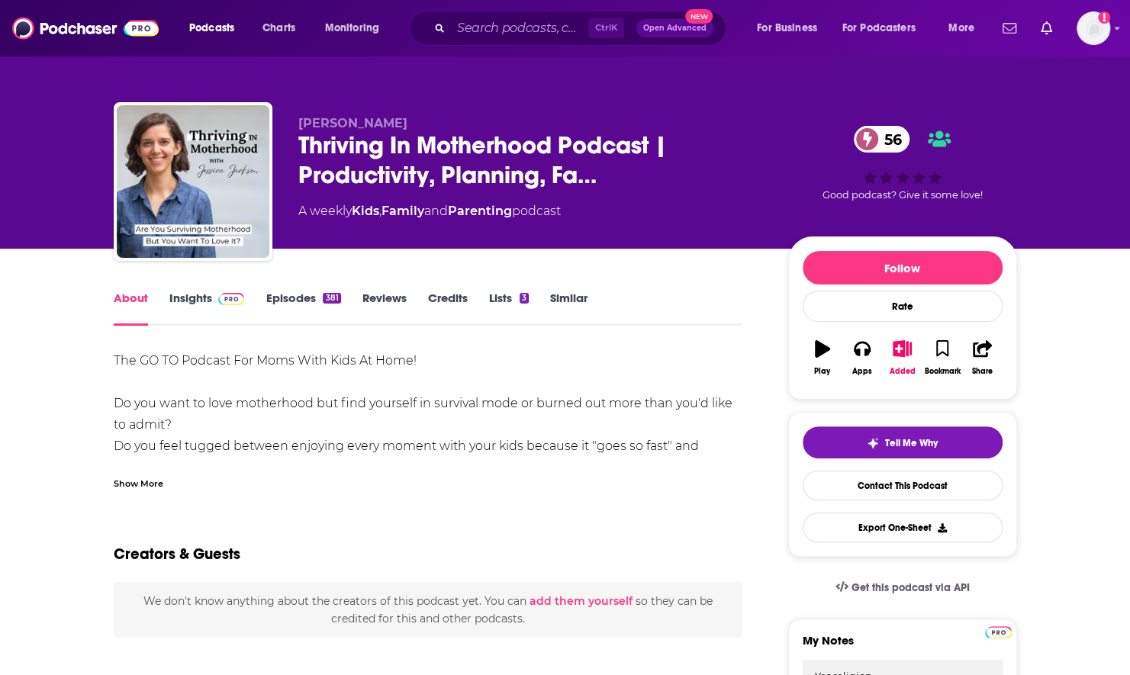
click at [291, 307] on link "Episodes 381" at bounding box center [302, 308] width 75 height 35
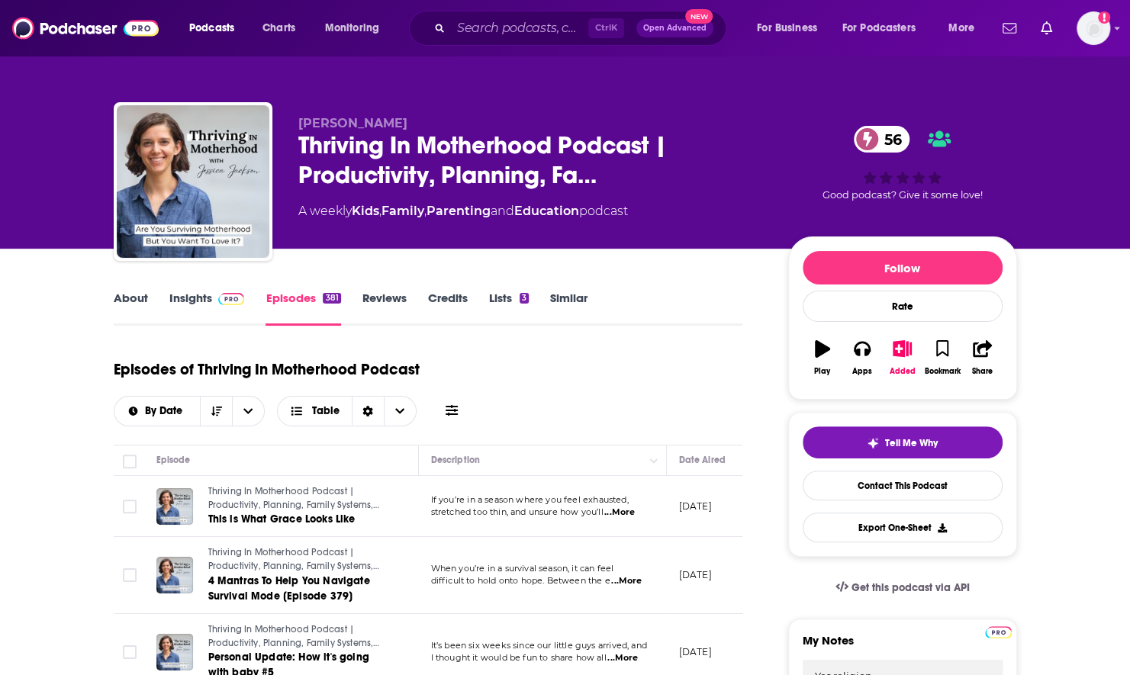
click at [448, 410] on icon at bounding box center [451, 410] width 12 height 11
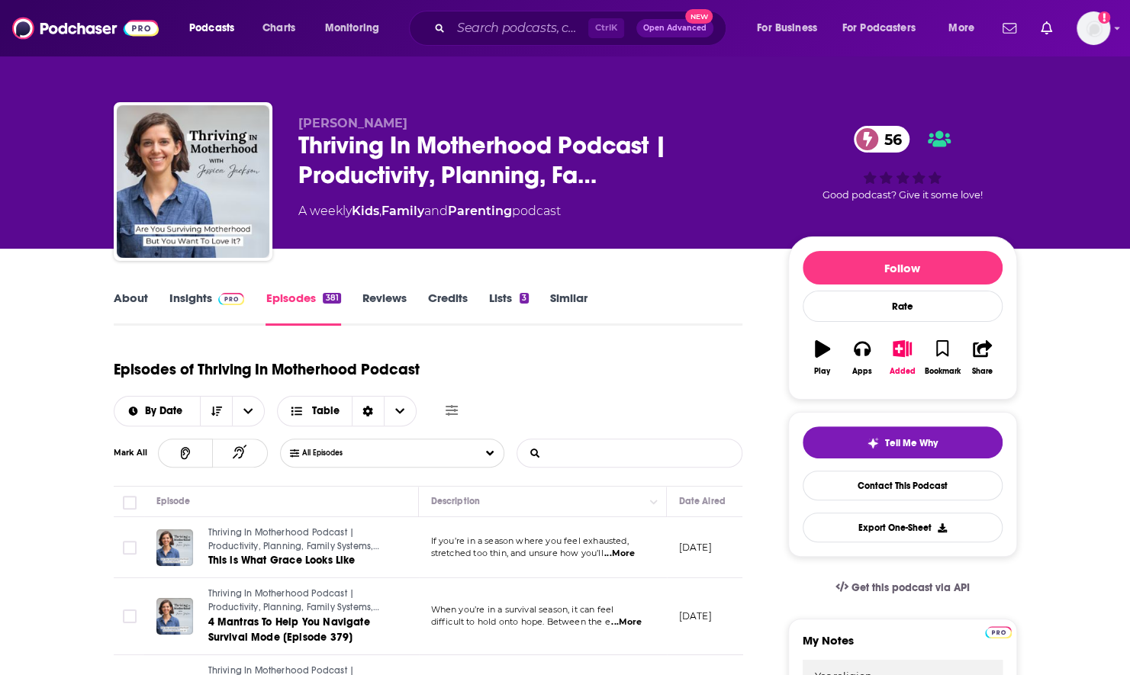
click at [646, 459] on input "List Search Input" at bounding box center [596, 452] width 159 height 27
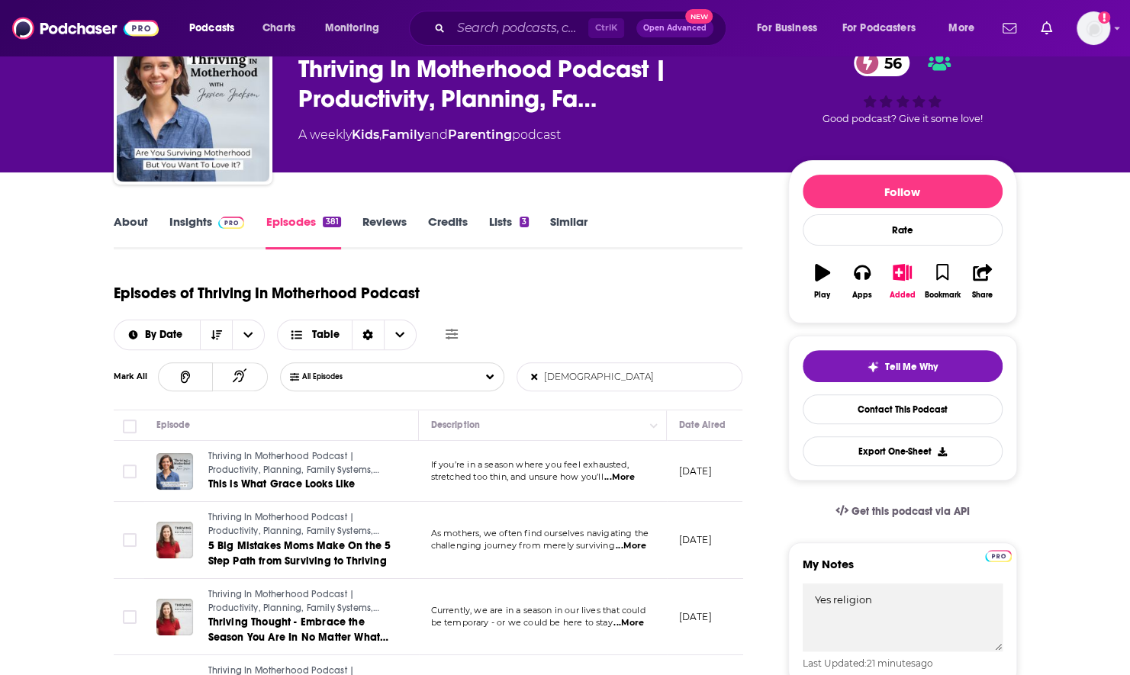
click at [593, 378] on input "[DEMOGRAPHIC_DATA]" at bounding box center [596, 376] width 159 height 27
type input "[DEMOGRAPHIC_DATA]"
click at [133, 225] on link "About" at bounding box center [131, 231] width 34 height 35
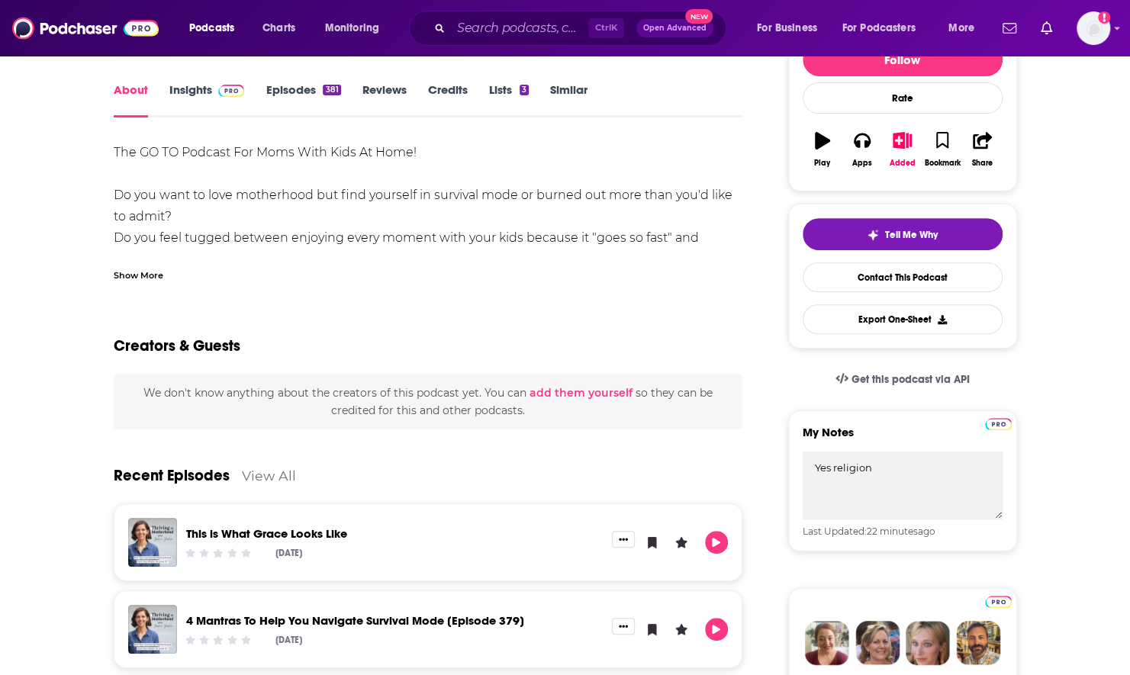
scroll to position [305, 0]
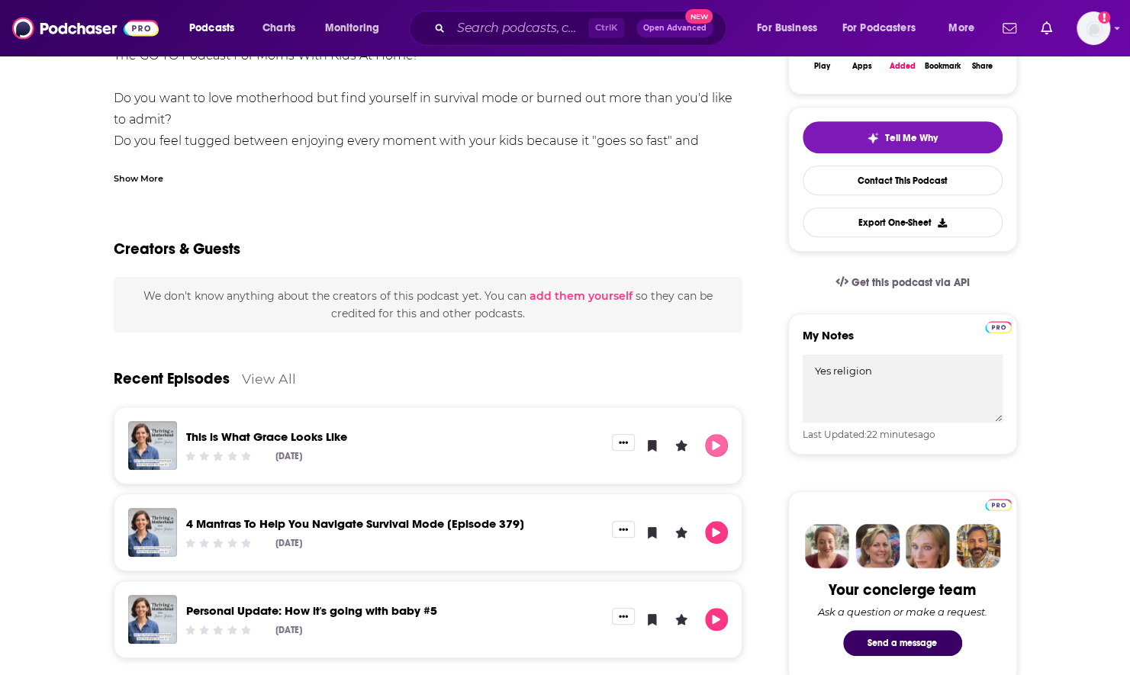
click at [715, 451] on button "Play" at bounding box center [716, 445] width 23 height 23
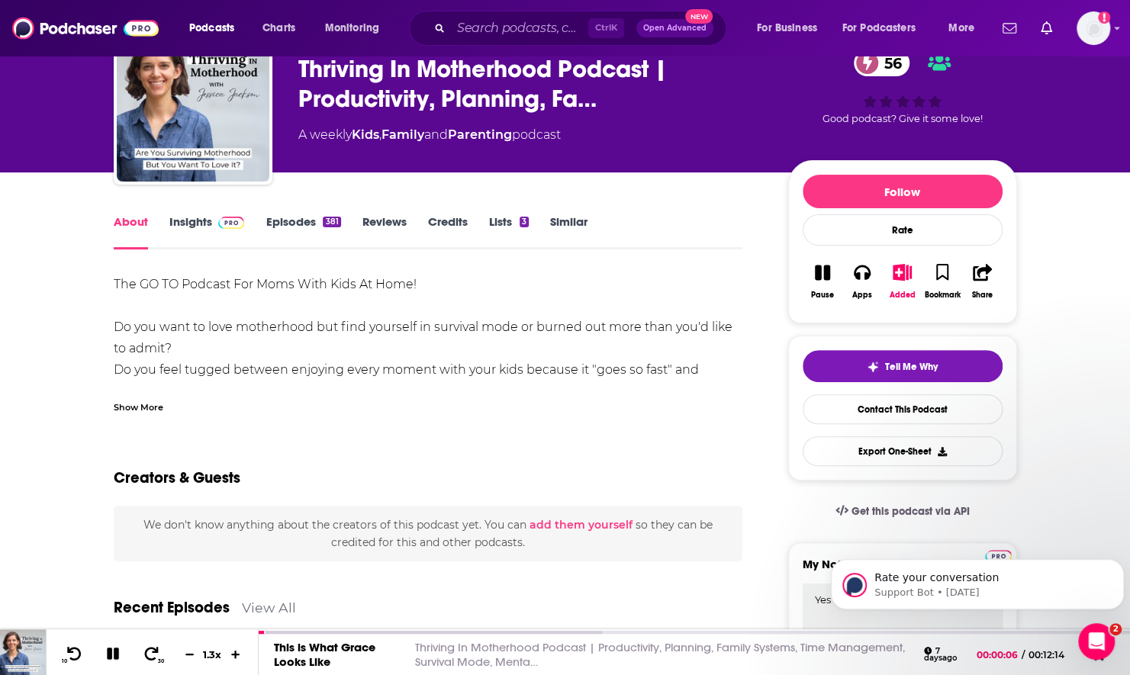
scroll to position [0, 0]
click at [472, 636] on div at bounding box center [430, 634] width 342 height 6
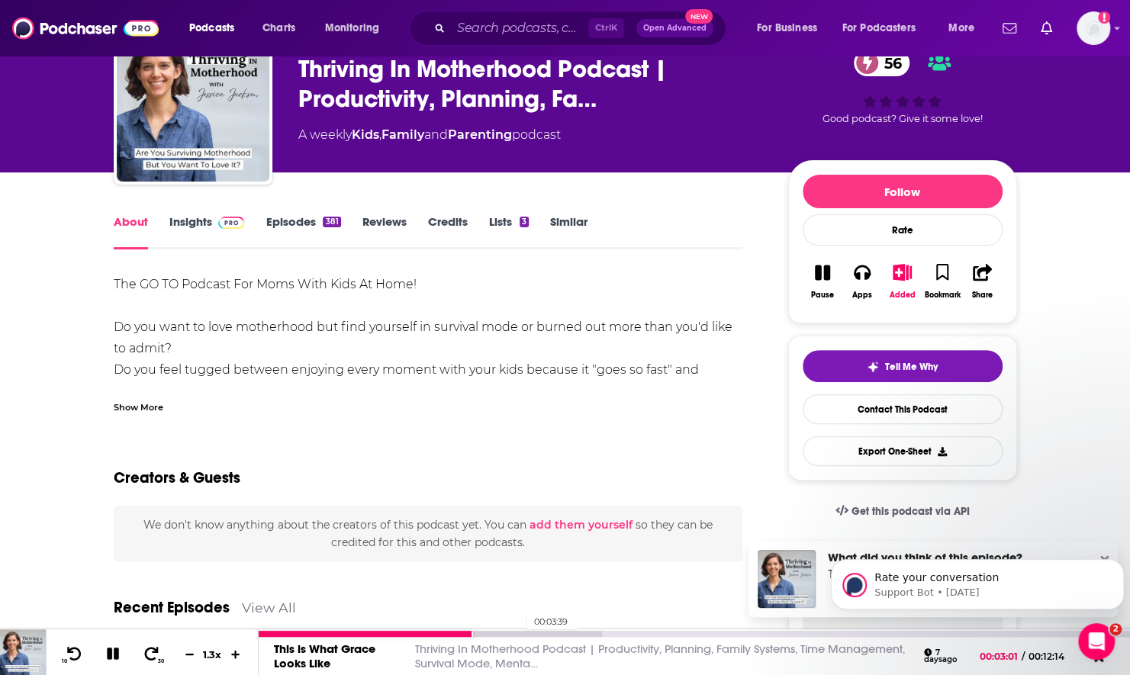
click at [519, 631] on div at bounding box center [430, 634] width 342 height 6
click at [113, 643] on div at bounding box center [119, 653] width 39 height 24
click at [111, 657] on icon at bounding box center [113, 654] width 12 height 12
click at [111, 657] on icon at bounding box center [112, 653] width 13 height 15
